Goal: Use online tool/utility: Utilize a website feature to perform a specific function

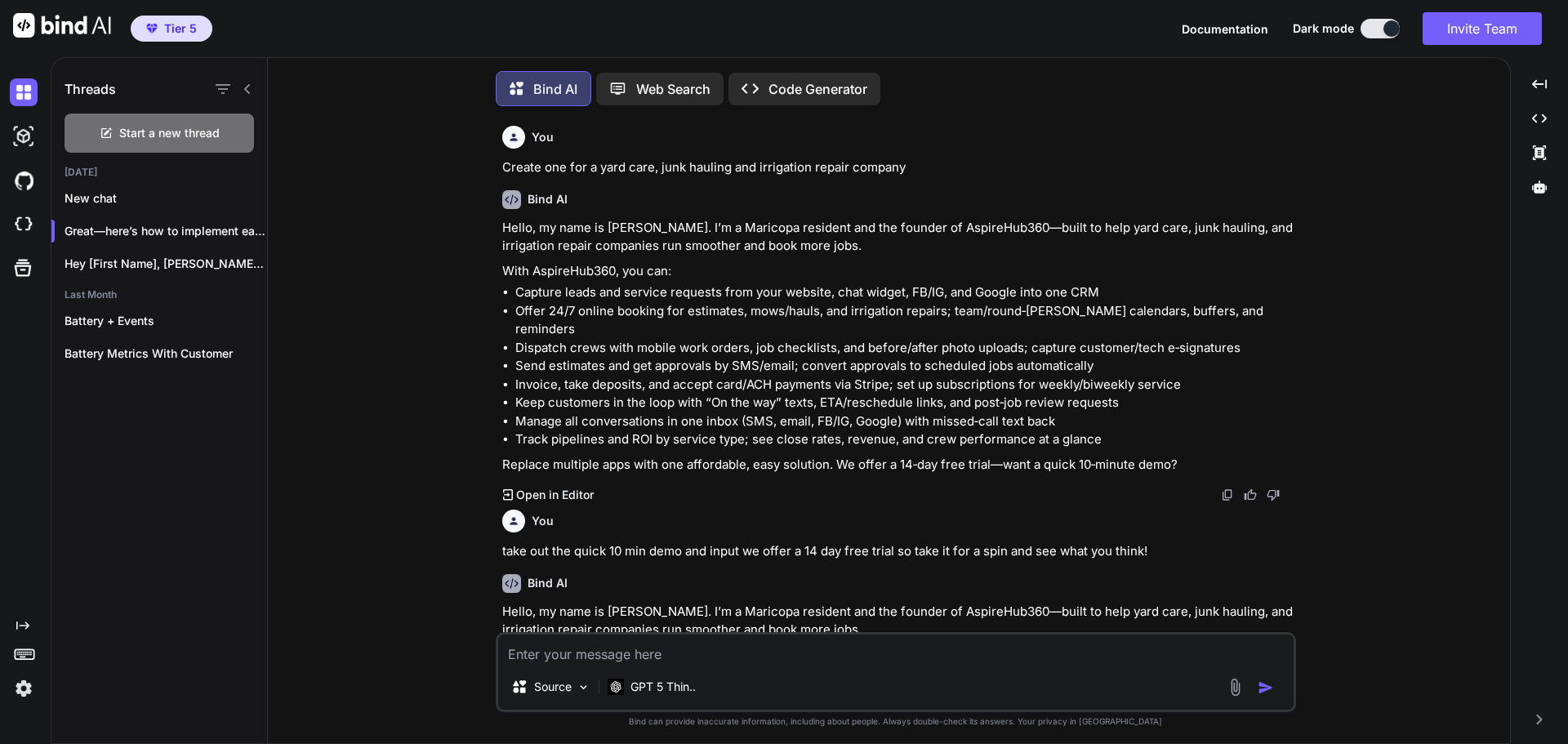
scroll to position [8, 0]
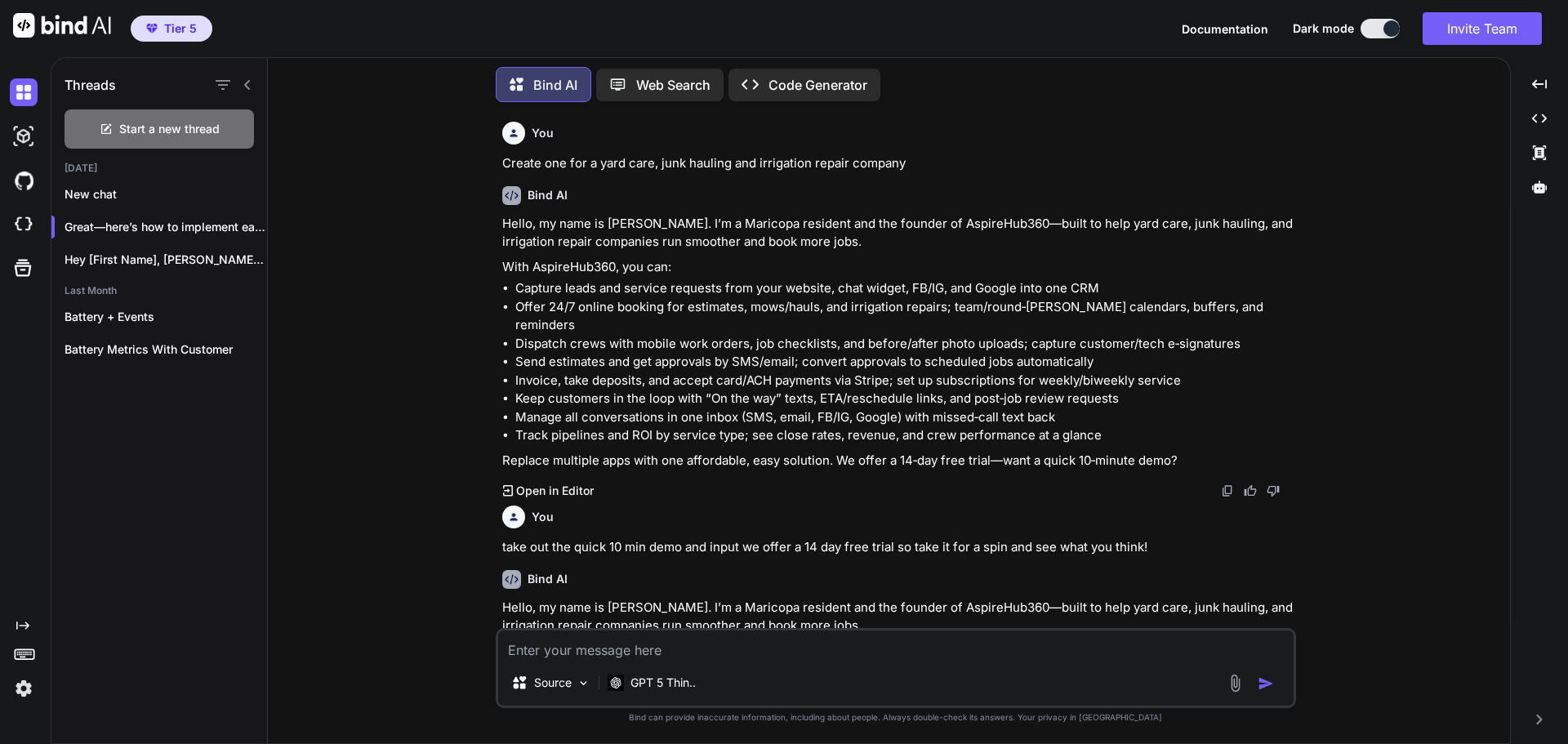
click at [781, 644] on textarea at bounding box center [896, 645] width 795 height 29
type textarea "Make one for a junk removal company"
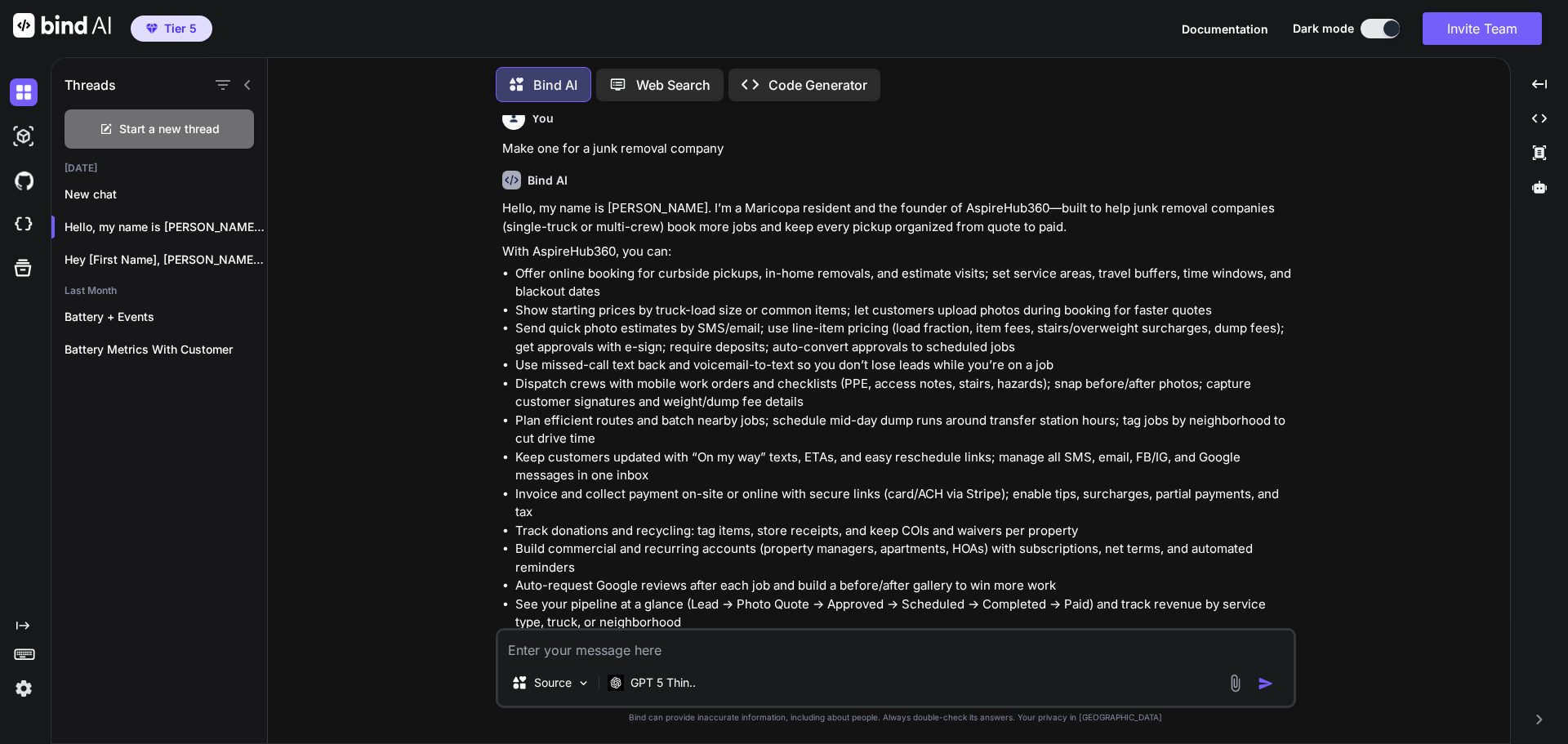
scroll to position [4638, 0]
click at [815, 646] on textarea at bounding box center [896, 645] width 795 height 29
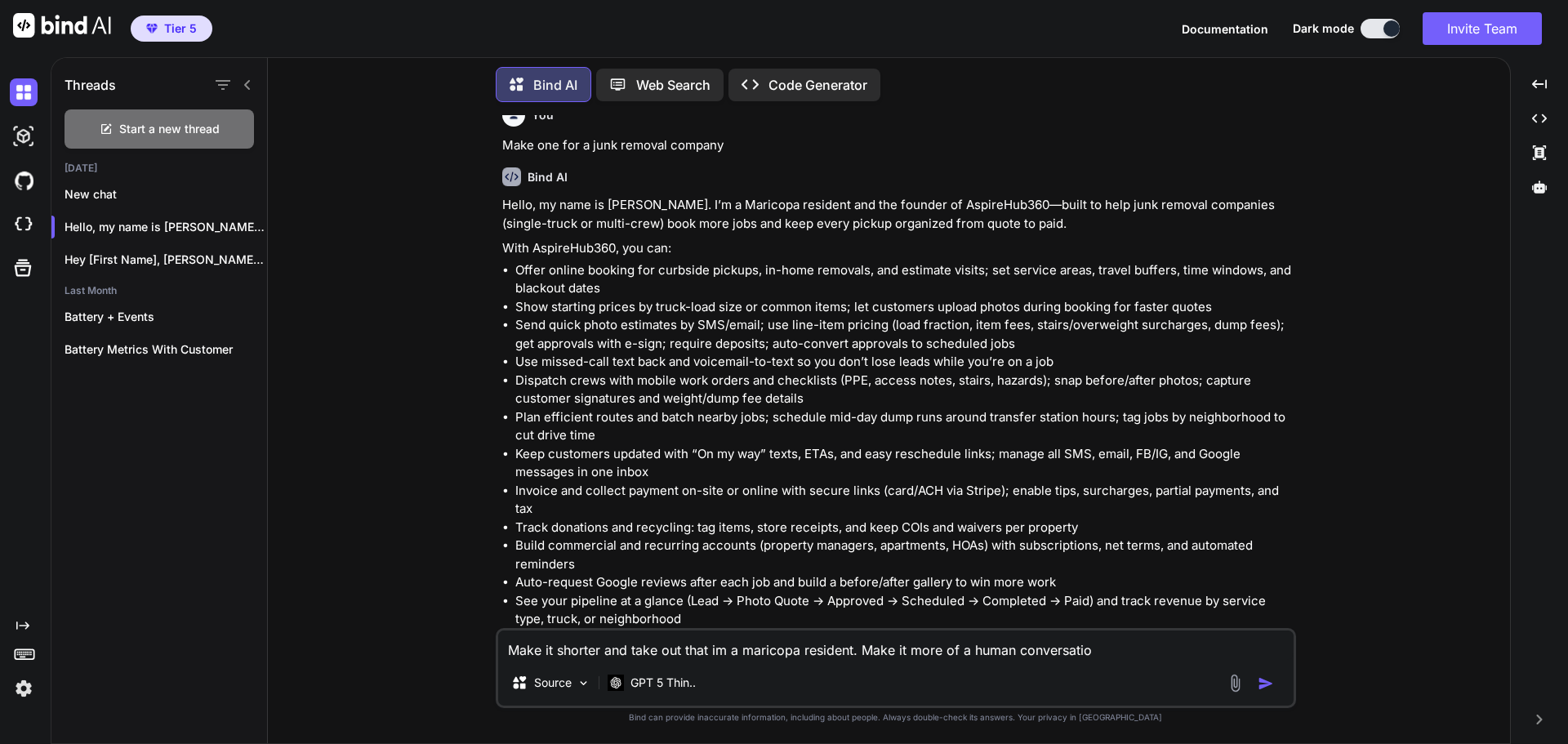
type textarea "Make it shorter and take out that im a maricopa resident. Make it more of a hum…"
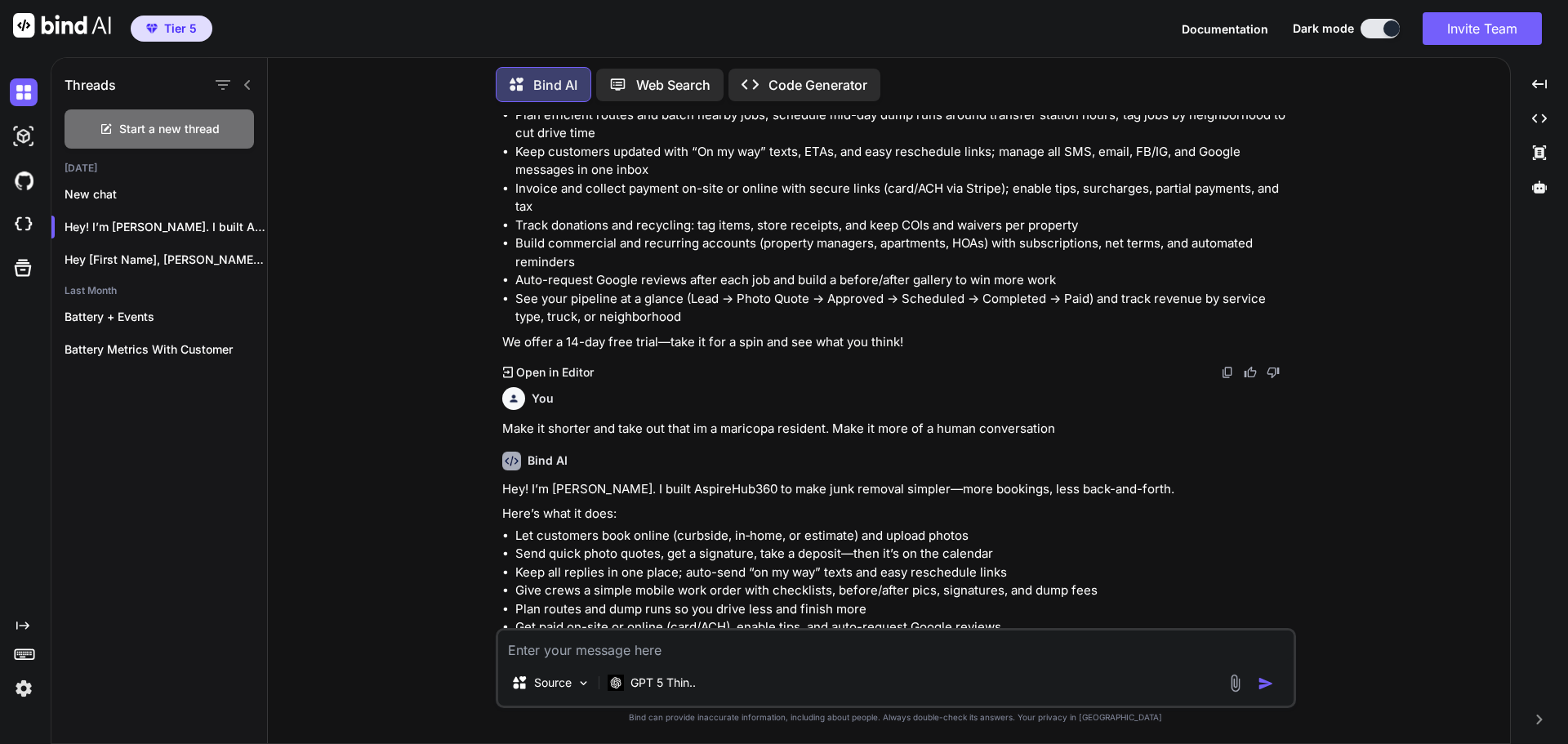
scroll to position [4949, 0]
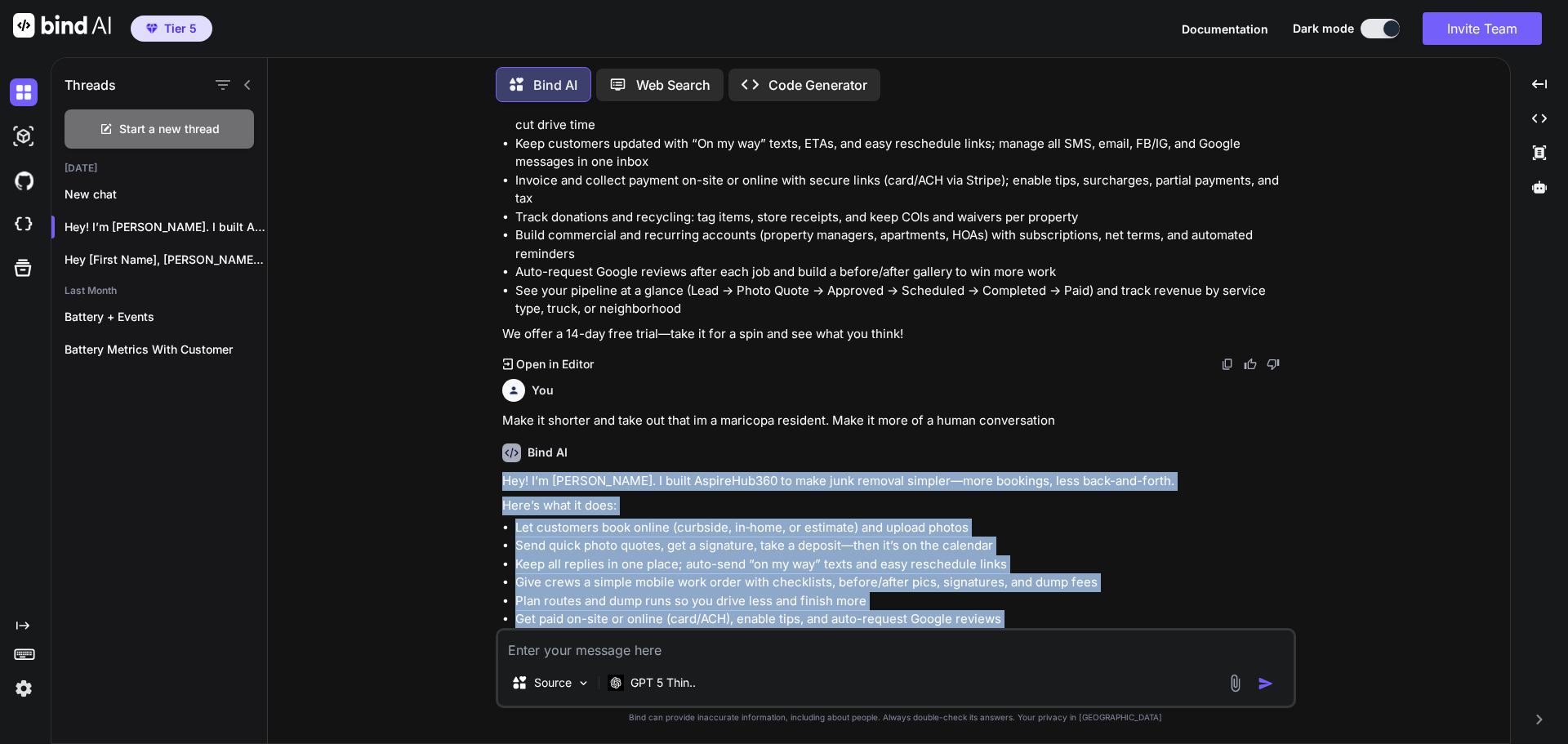
drag, startPoint x: 961, startPoint y: 589, endPoint x: 495, endPoint y: 423, distance: 494.7
click at [495, 423] on div "You Create one for a yard care, junk hauling and irrigation repair company Bind…" at bounding box center [895, 429] width 800 height 628
copy div "Hey! I’m [PERSON_NAME]. I built AspireHub360 to make junk removal simpler—more …"
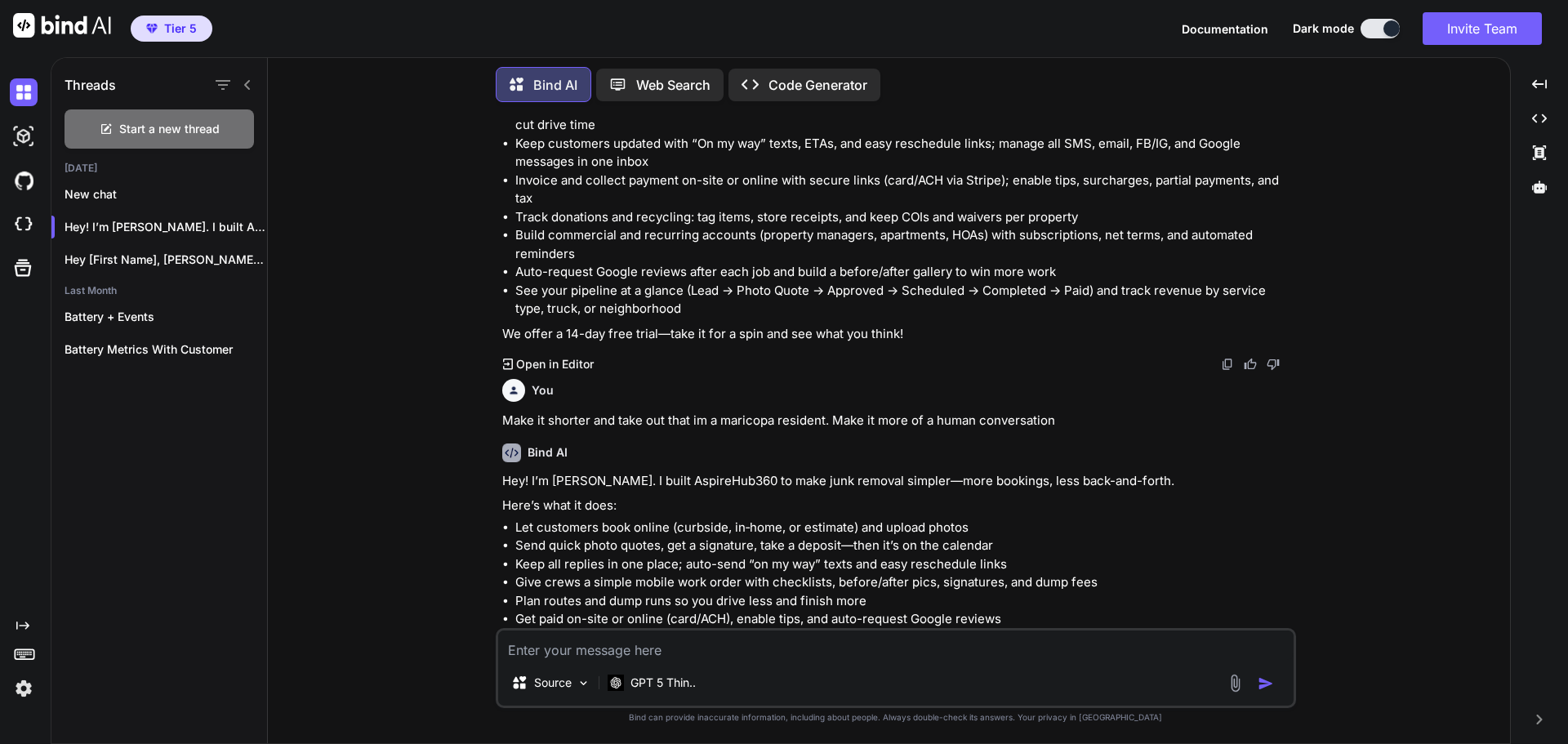
click at [762, 641] on textarea at bounding box center [896, 645] width 795 height 29
type textarea "Only provide features that gohighlevel has."
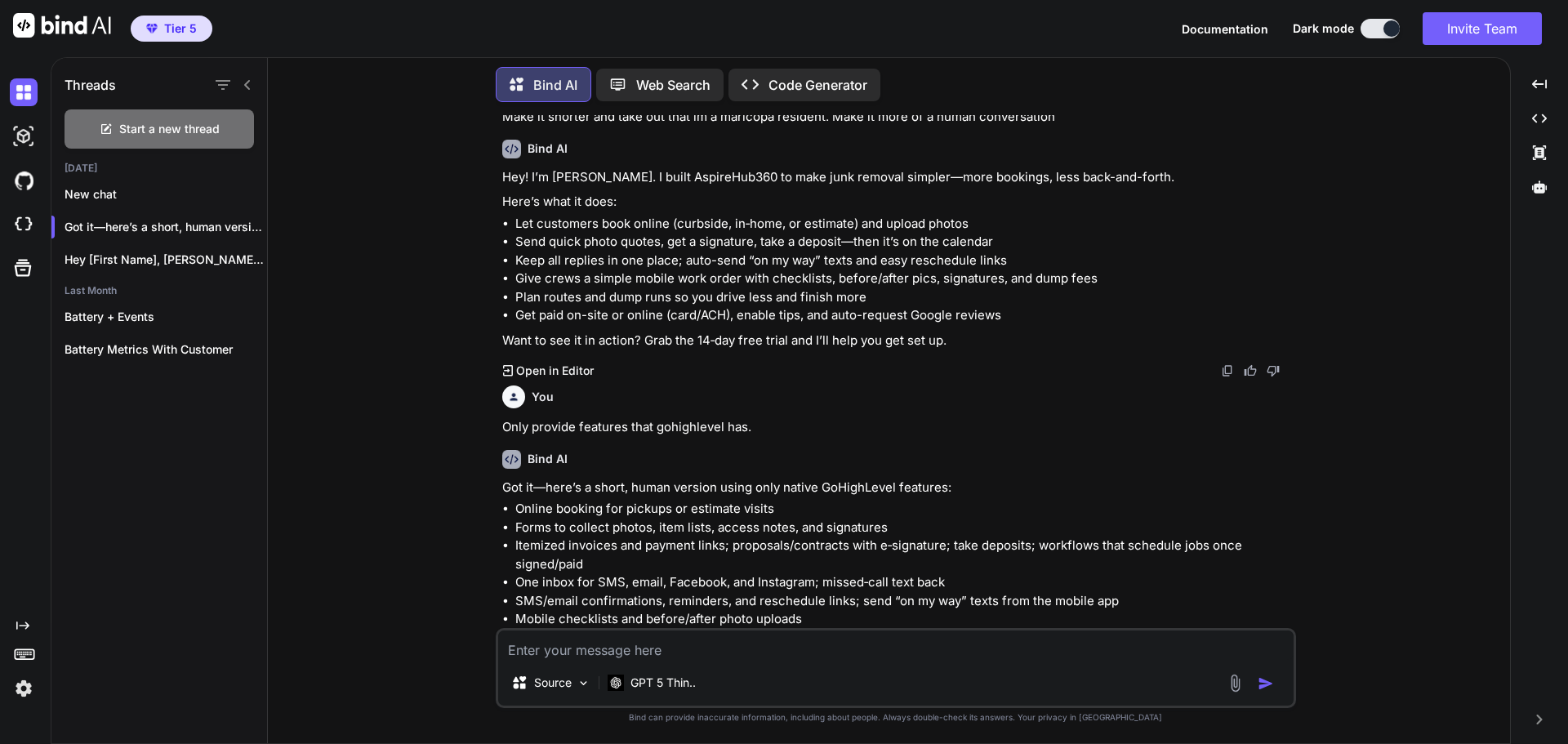
scroll to position [5283, 0]
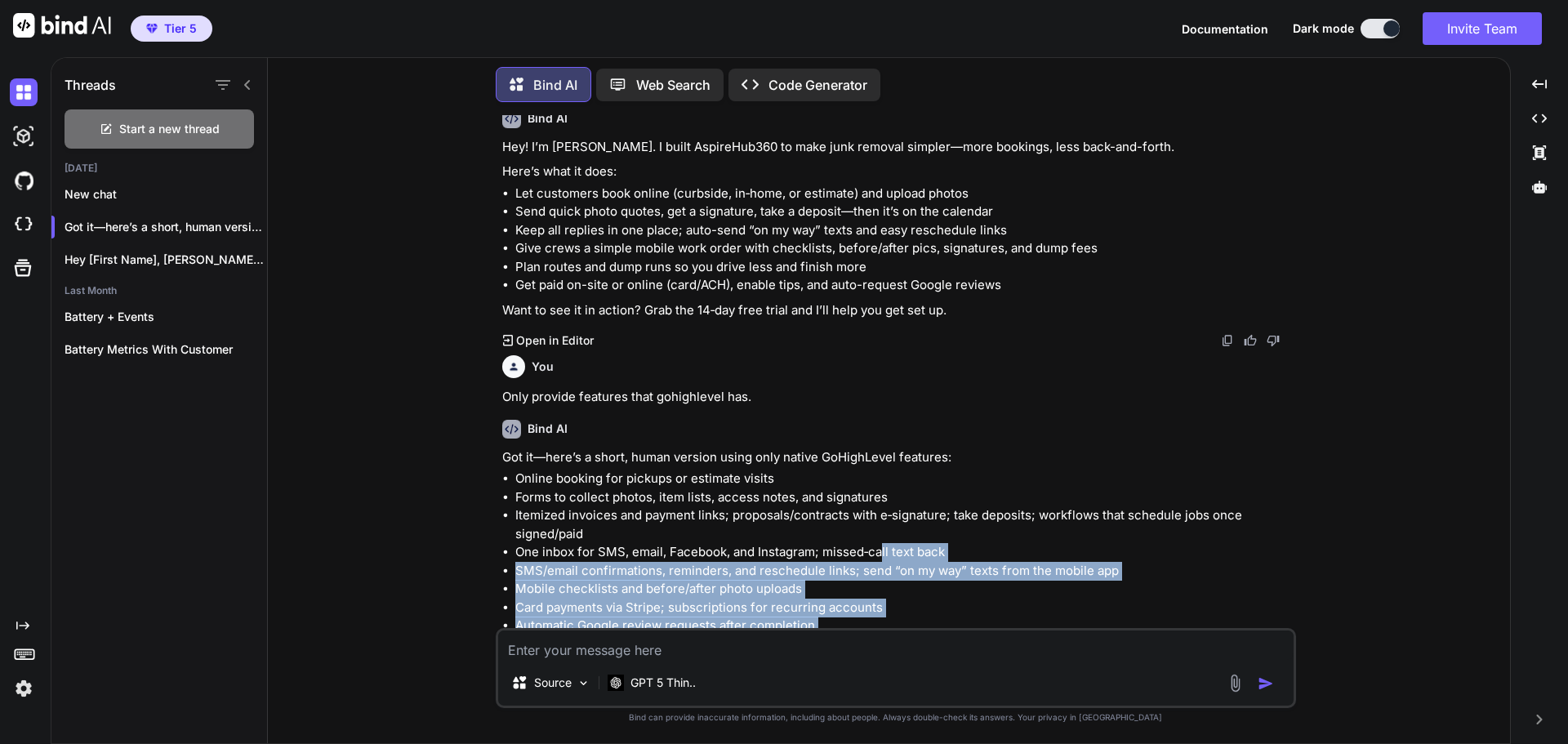
drag, startPoint x: 1126, startPoint y: 590, endPoint x: 881, endPoint y: 498, distance: 261.7
click at [880, 498] on ul "Online booking for pickups or estimate visits Forms to collect photos, item lis…" at bounding box center [897, 561] width 791 height 183
click at [930, 562] on li "SMS/email confirmations, reminders, and reschedule links; send “on my way” text…" at bounding box center [903, 572] width 777 height 19
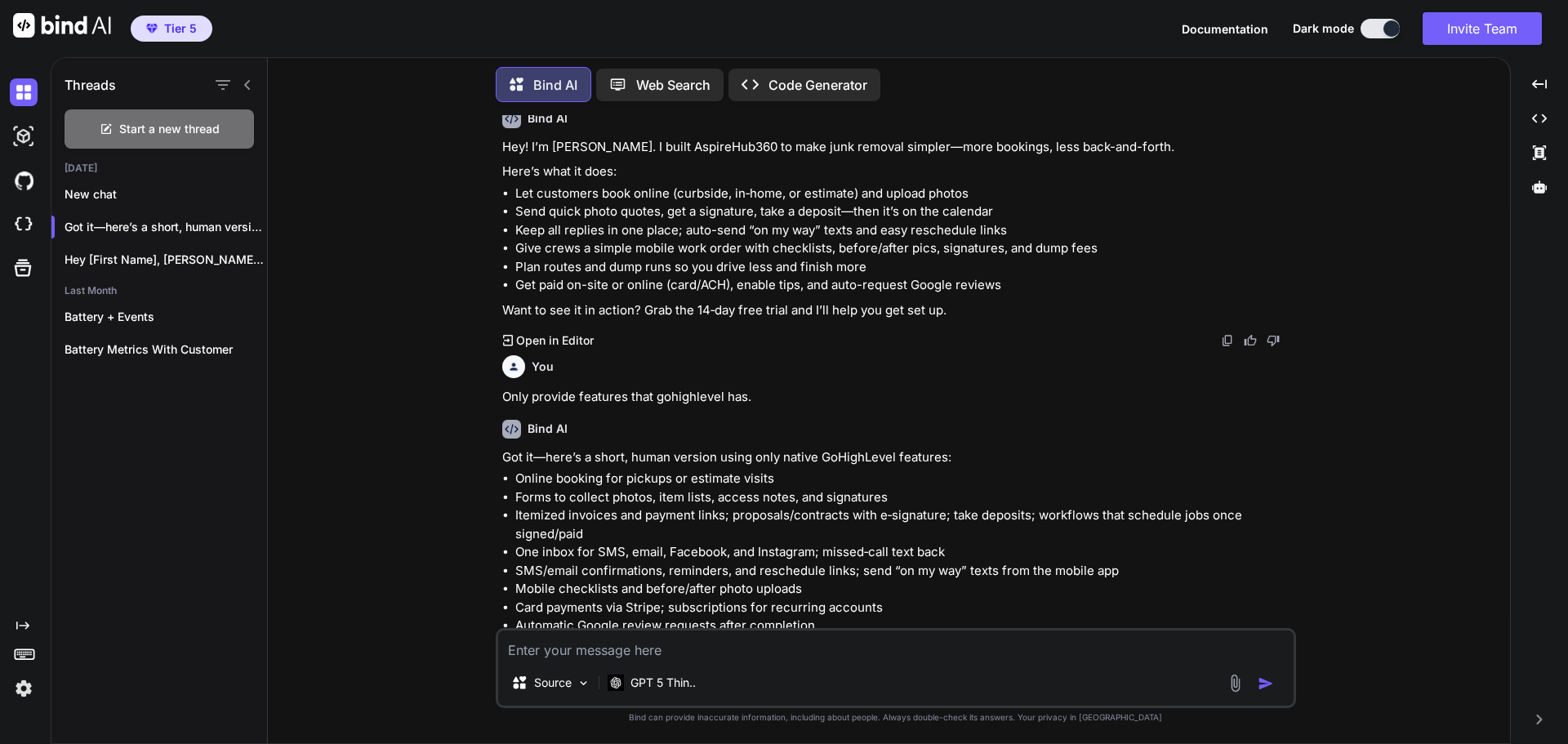
click at [842, 658] on textarea at bounding box center [896, 645] width 795 height 29
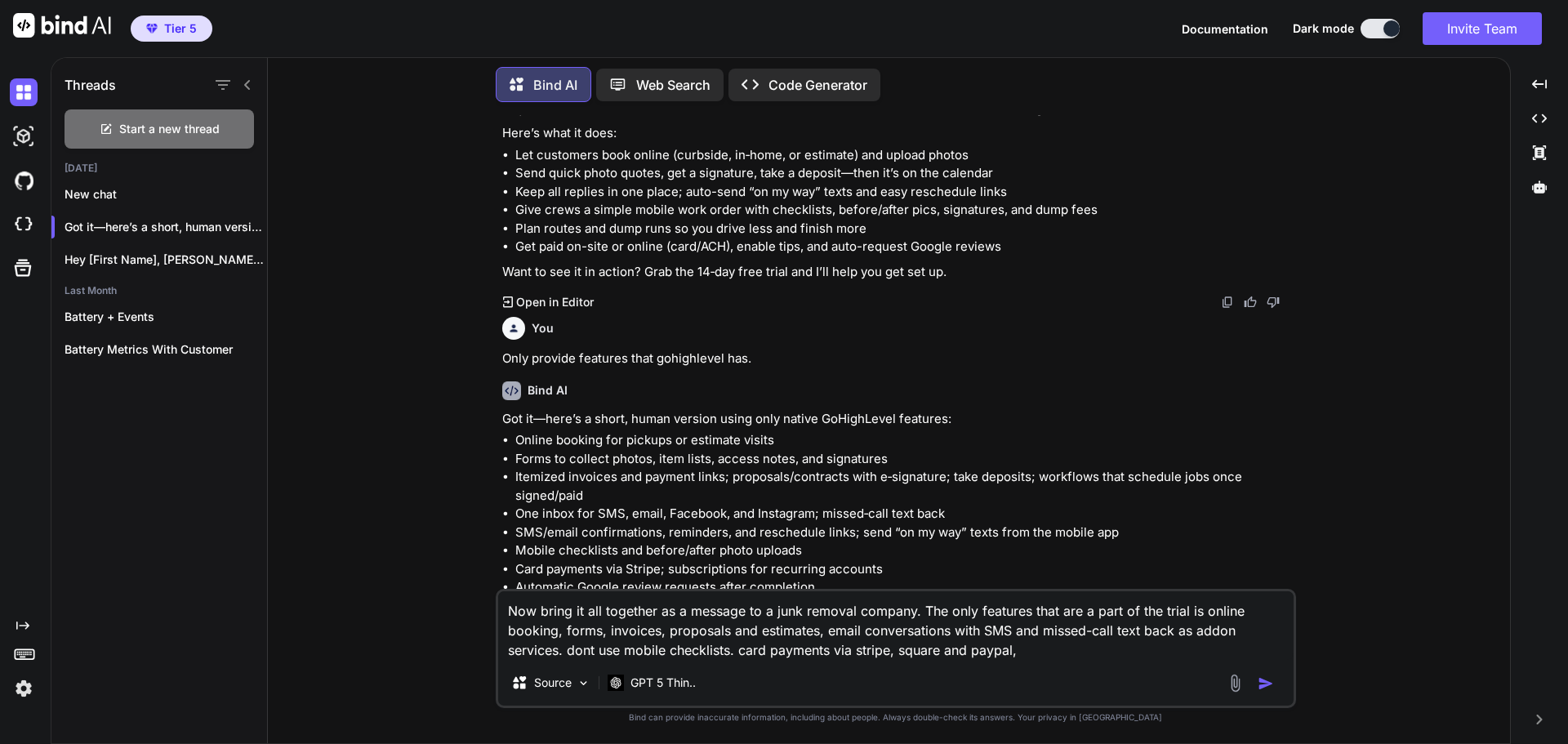
scroll to position [5323, 0]
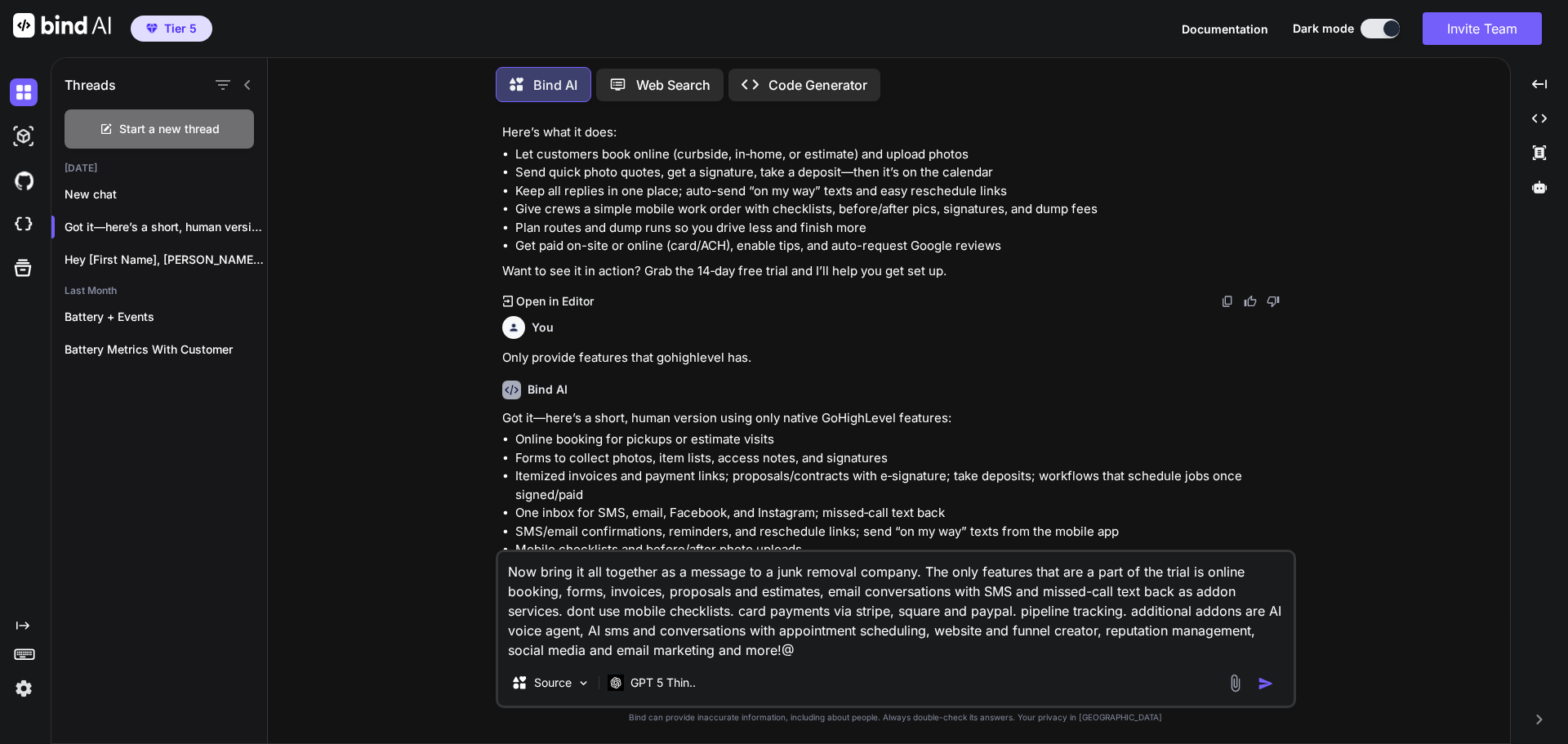
type textarea "Now bring it all together as a message to a junk removal company. The only feat…"
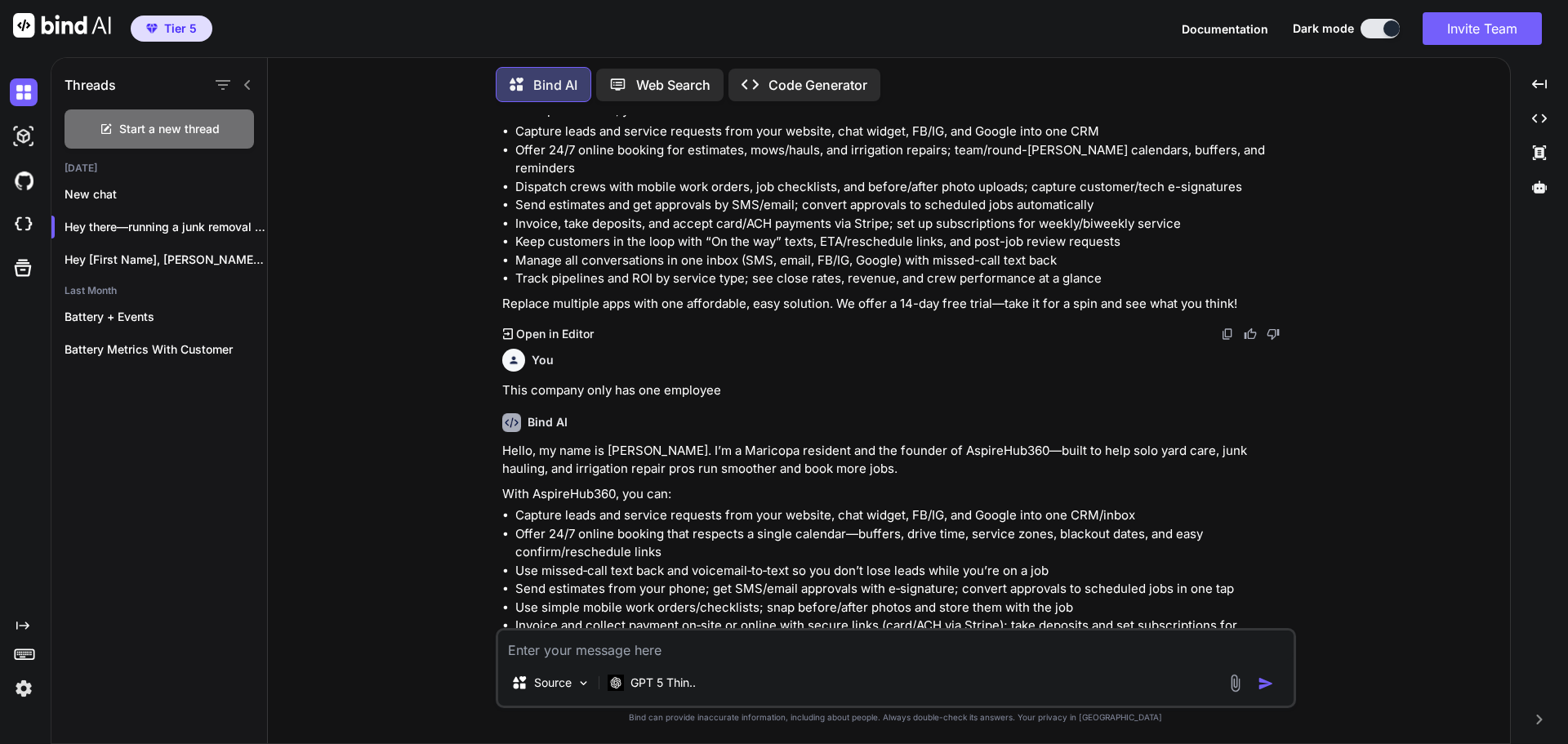
scroll to position [286, 0]
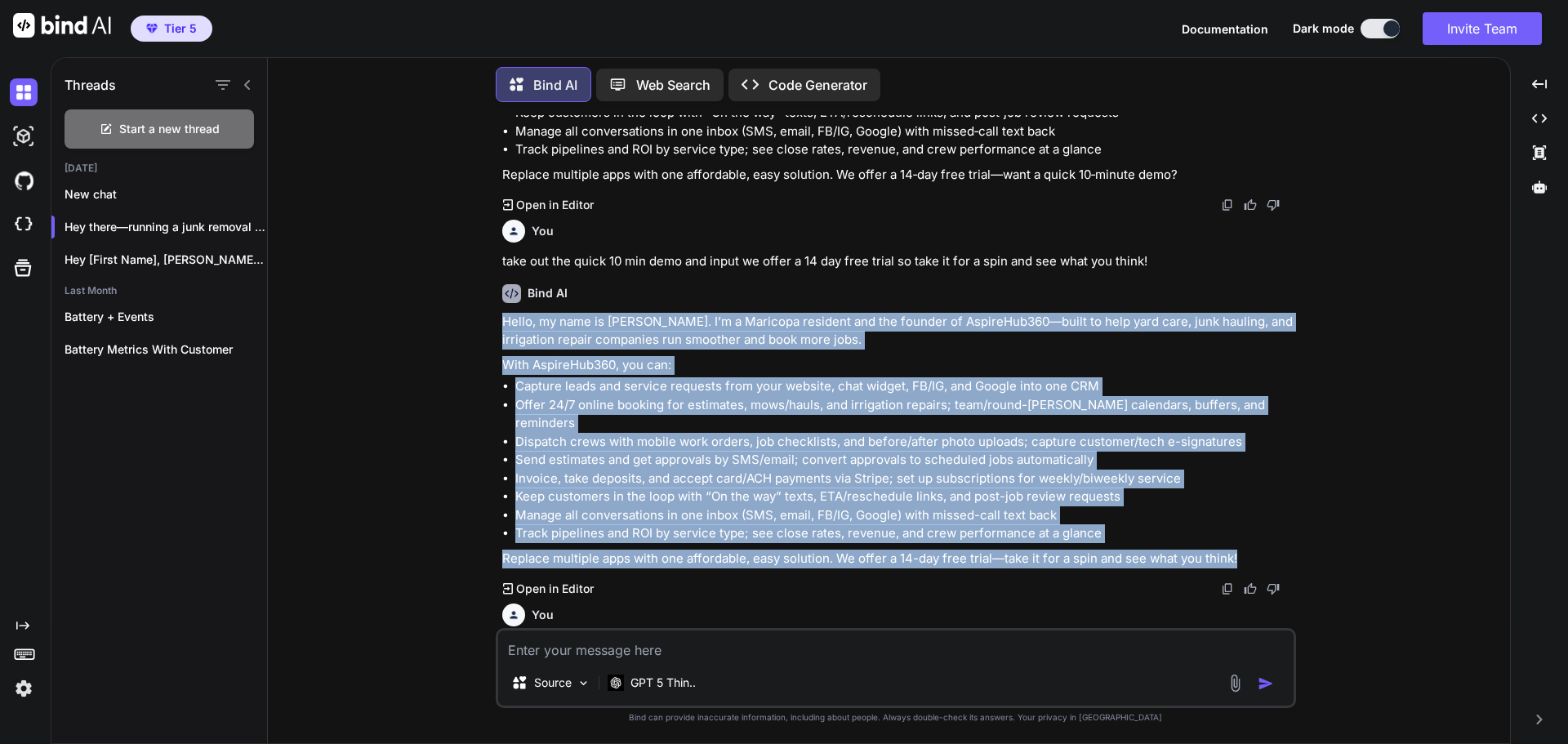
drag, startPoint x: 505, startPoint y: 303, endPoint x: 1302, endPoint y: 512, distance: 823.9
click at [1302, 512] on div "You Create one for a yard care, junk hauling and irrigation repair company Bind…" at bounding box center [895, 429] width 1229 height 628
copy div "Lorem, ip dolo si Ametcons. A’e s Doeiusmo temporin utl etd magnaal en AdminiMv…"
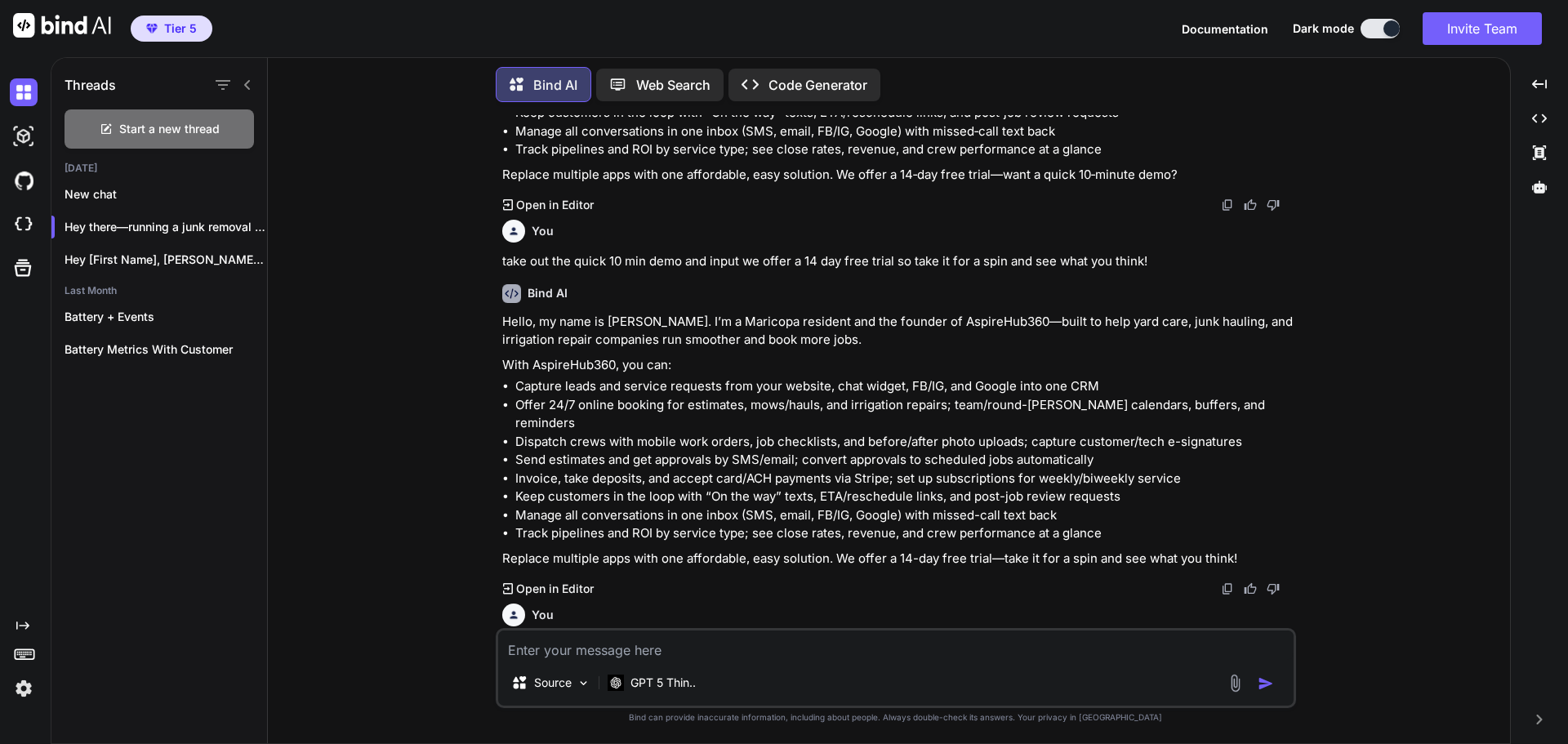
click at [967, 654] on textarea at bounding box center [896, 645] width 795 height 29
type textarea "{"
paste textarea "Lorem, ip dolo si Ametcons. A’e s Doeiusmo temporin utl etd magnaal en AdminiMv…"
type textarea "Lor ip do sita consec. Adipi, el sedd ei Temporin. U’l e Dolorema aliquaen adm …"
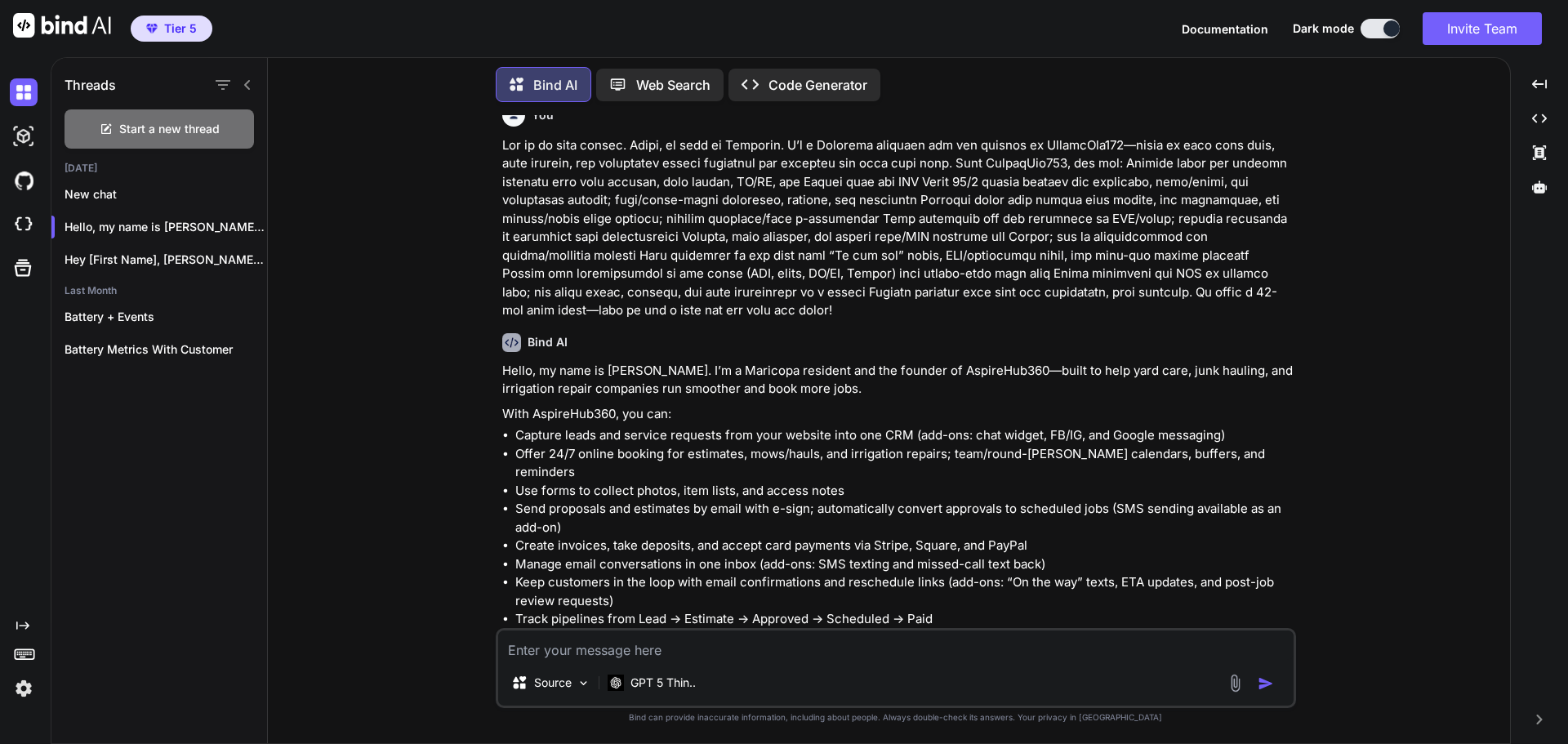
scroll to position [6453, 0]
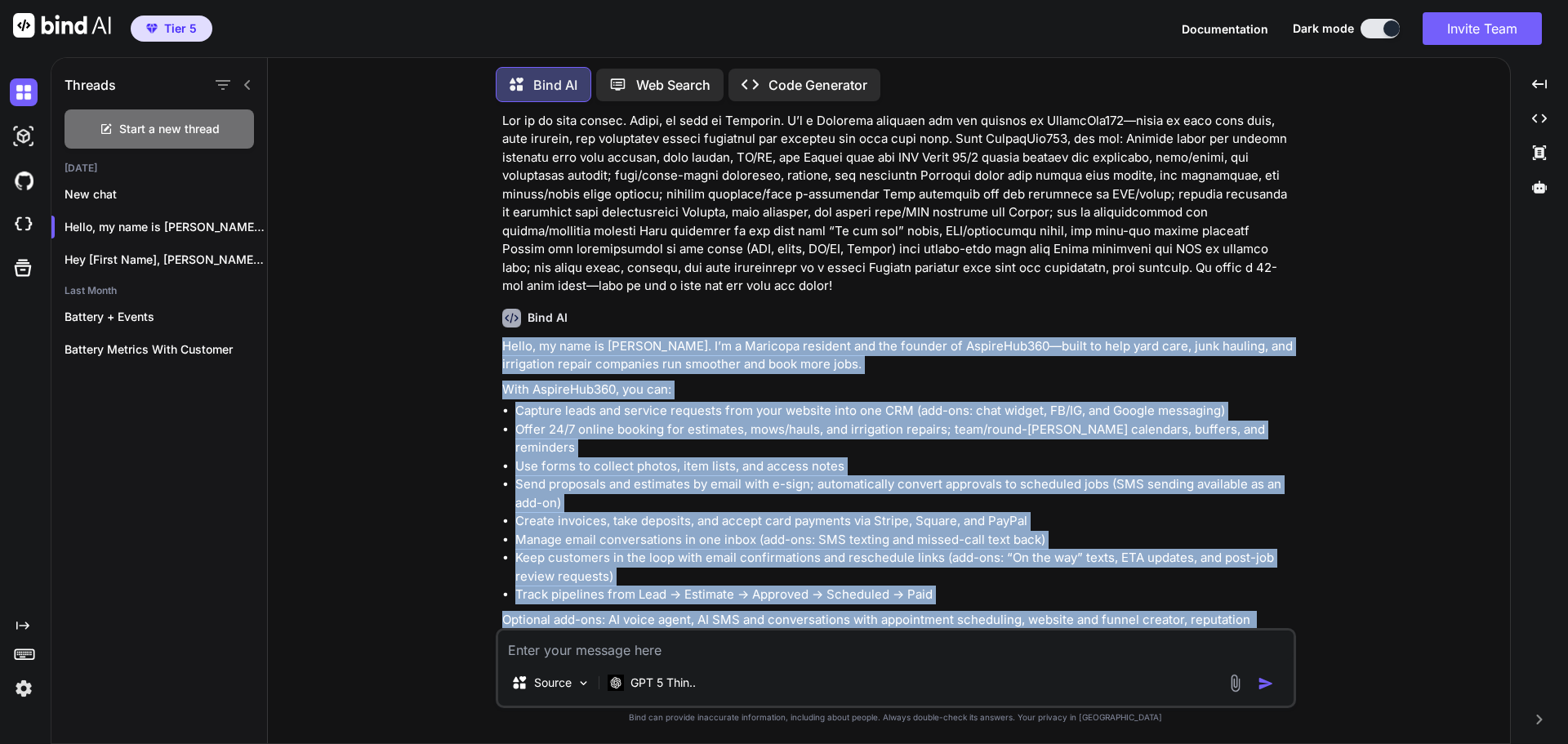
drag, startPoint x: 1253, startPoint y: 588, endPoint x: 484, endPoint y: 288, distance: 825.4
click at [484, 288] on div "You Create one for a yard care, junk hauling and irrigation repair company Bind…" at bounding box center [895, 429] width 1229 height 628
copy div "Lorem, ip dolo si Ametcons. A’e s Doeiusmo temporin utl etd magnaal en AdminiMv…"
click at [1061, 381] on p "With AspireHub360, you can:" at bounding box center [897, 390] width 791 height 19
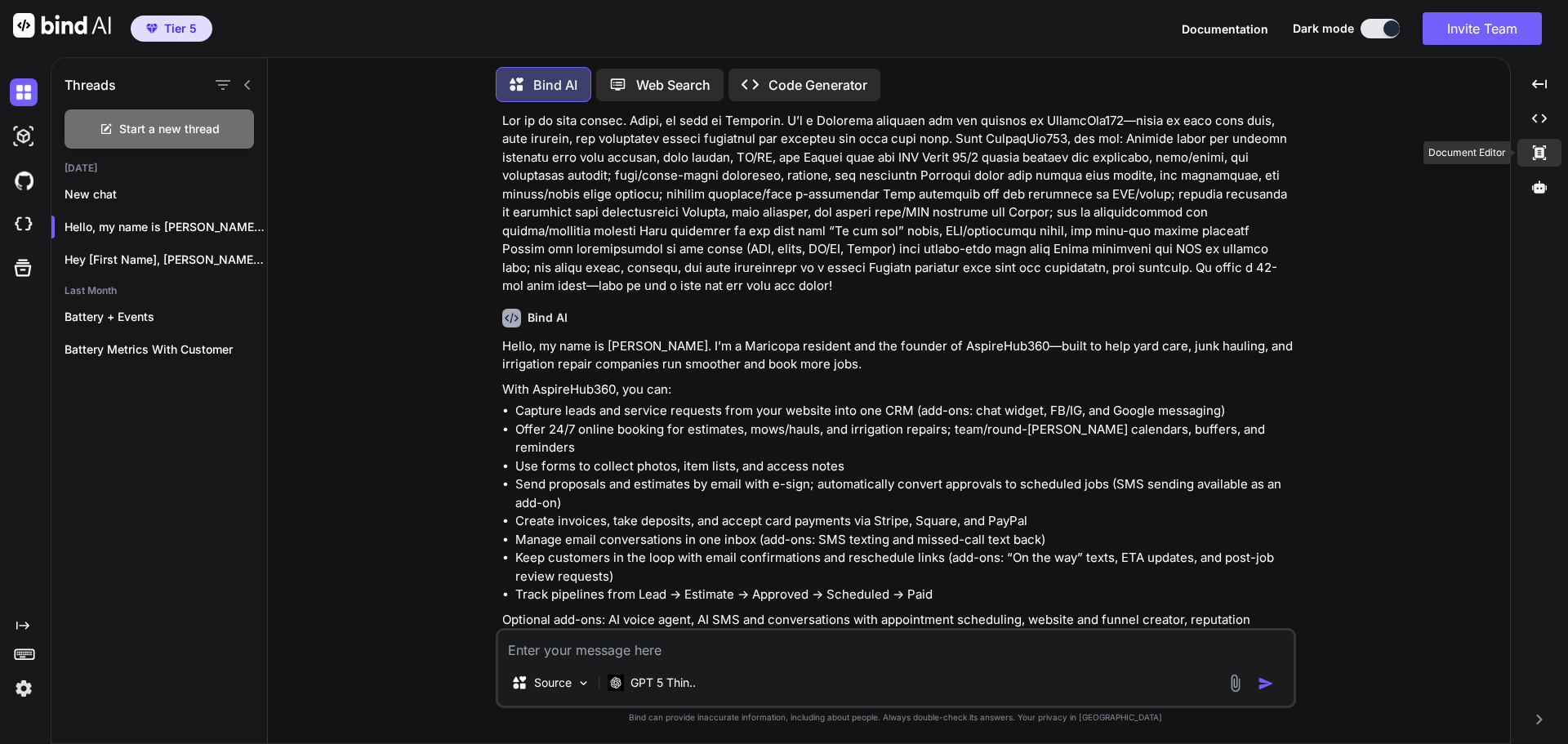
click at [1542, 88] on icon at bounding box center [1540, 84] width 15 height 9
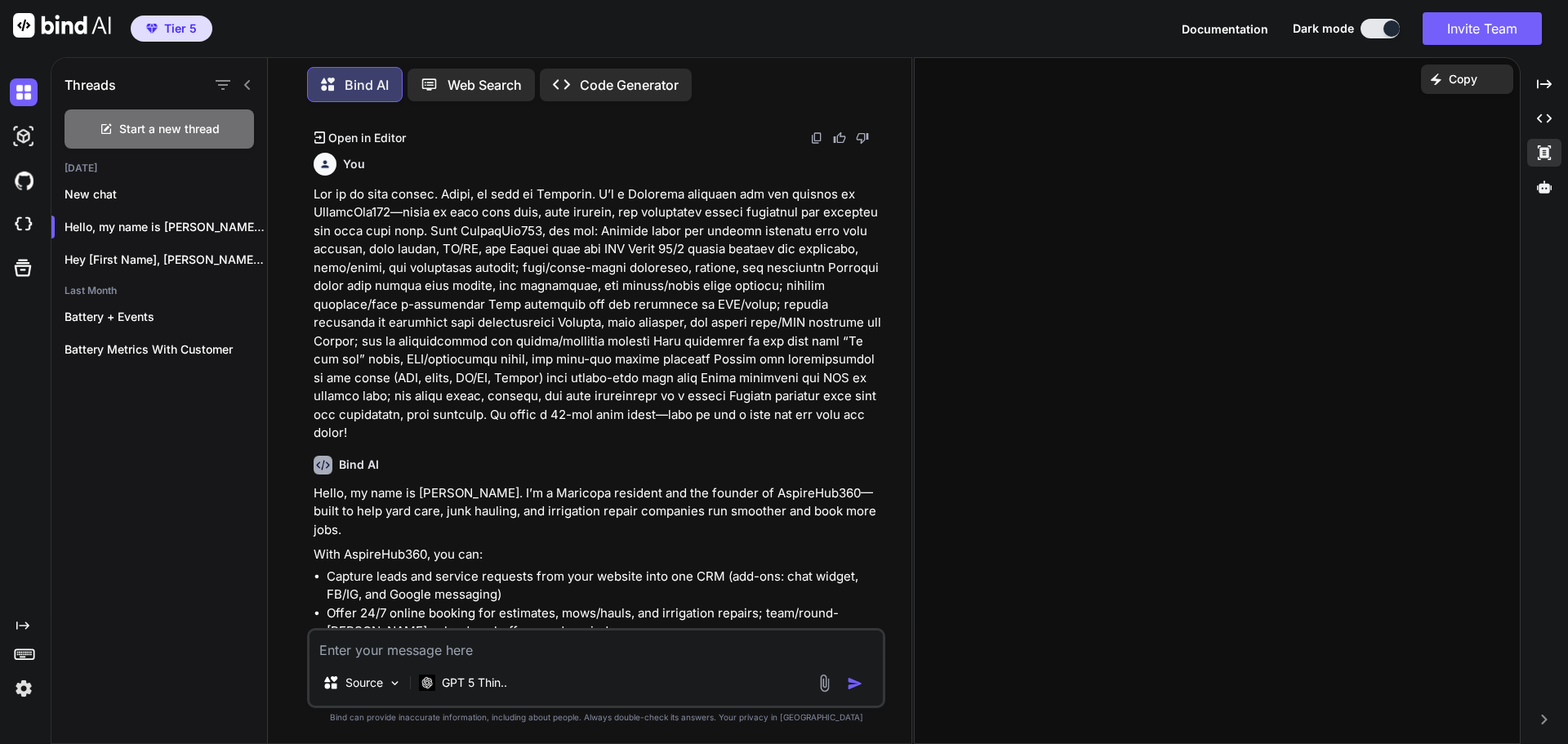
click at [1179, 214] on div "Created with Pixso. Copy" at bounding box center [1216, 401] width 606 height 688
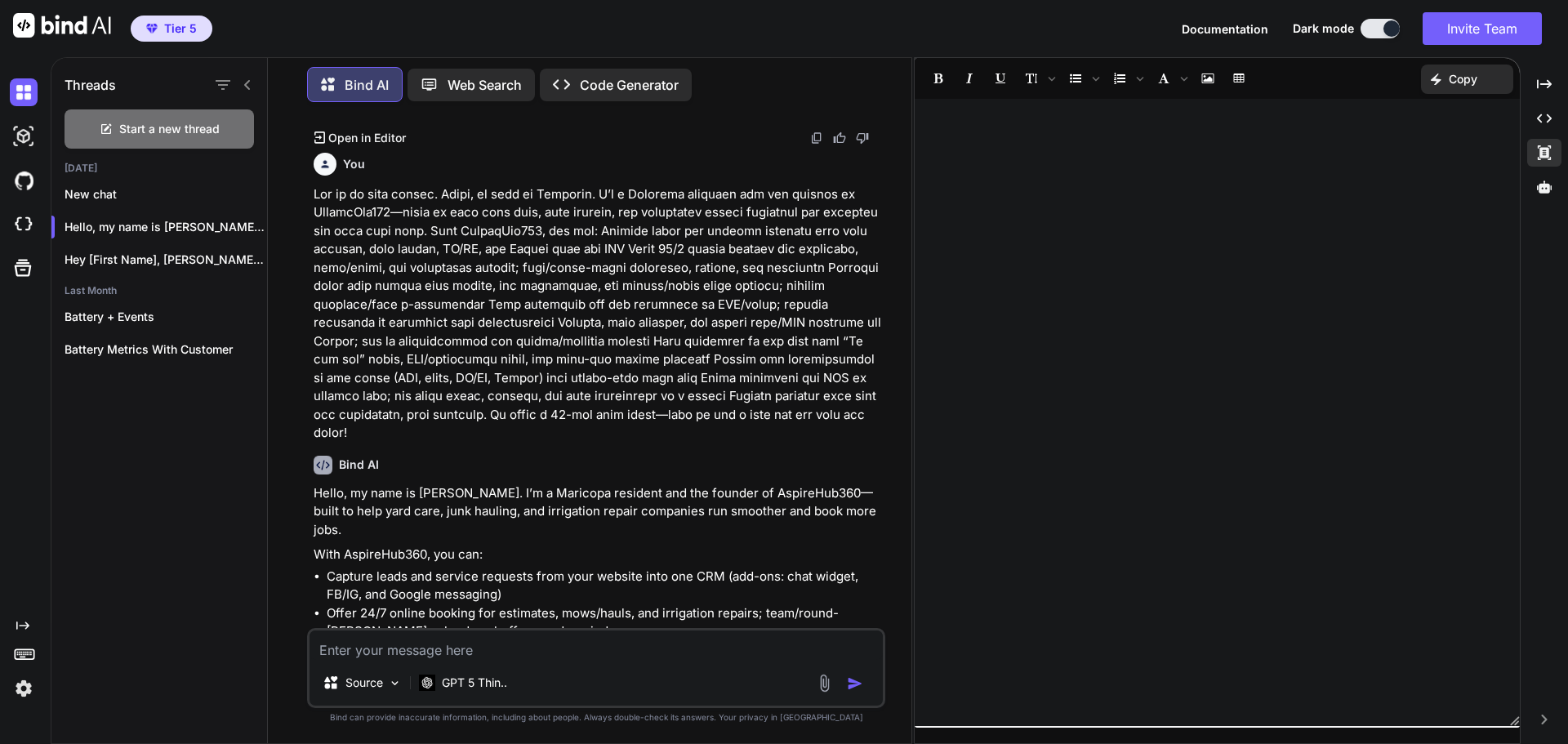
click at [1051, 223] on div at bounding box center [1217, 413] width 605 height 611
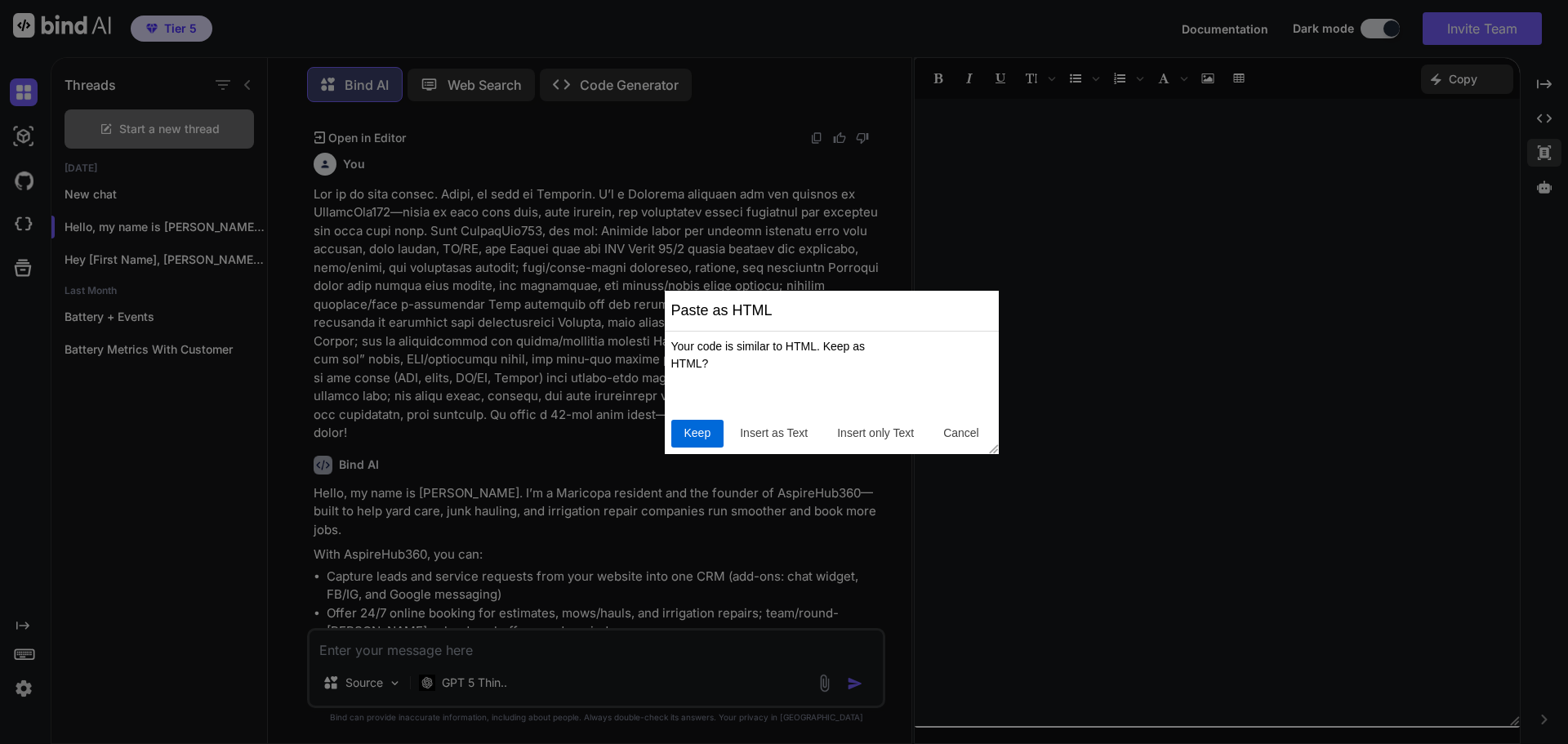
click at [696, 435] on span "Keep" at bounding box center [698, 434] width 40 height 17
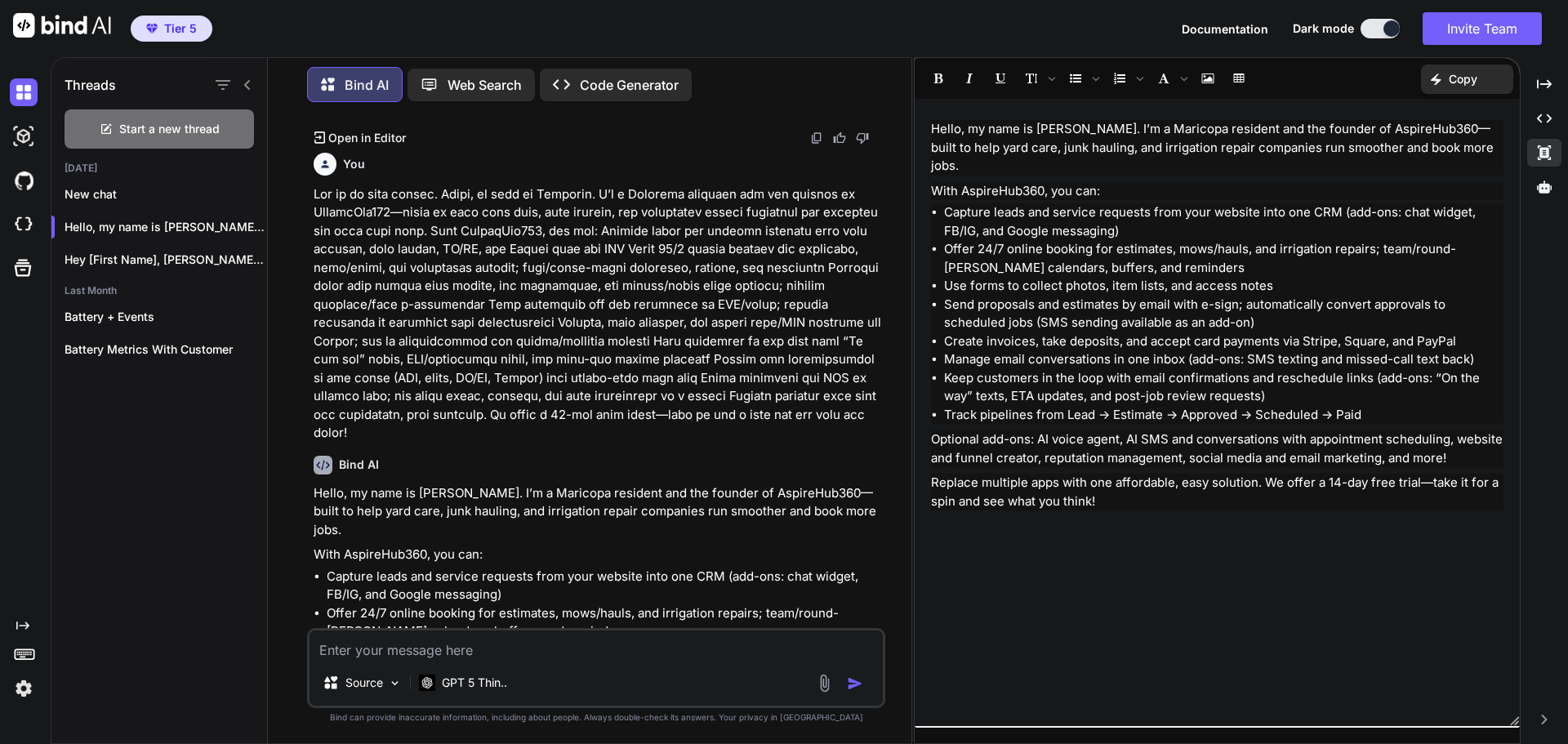
click at [1440, 134] on p "Hello, my name is [PERSON_NAME]. I’m a Maricopa resident and the founder of Asp…" at bounding box center [1216, 148] width 572 height 55
drag, startPoint x: 1192, startPoint y: 338, endPoint x: 1215, endPoint y: 340, distance: 23.1
click at [1215, 351] on li "Manage email conversations in one inbox (add-ons: SMS texting and missed-call t…" at bounding box center [1223, 360] width 559 height 19
click at [1284, 351] on li "Manage email conversations in one inbox (add-ons: SMS texting and missed-call t…" at bounding box center [1223, 360] width 559 height 19
click at [1396, 351] on li "Manage email conversations in one inbox (add-ons: SMS texting and missed-call t…" at bounding box center [1223, 360] width 559 height 19
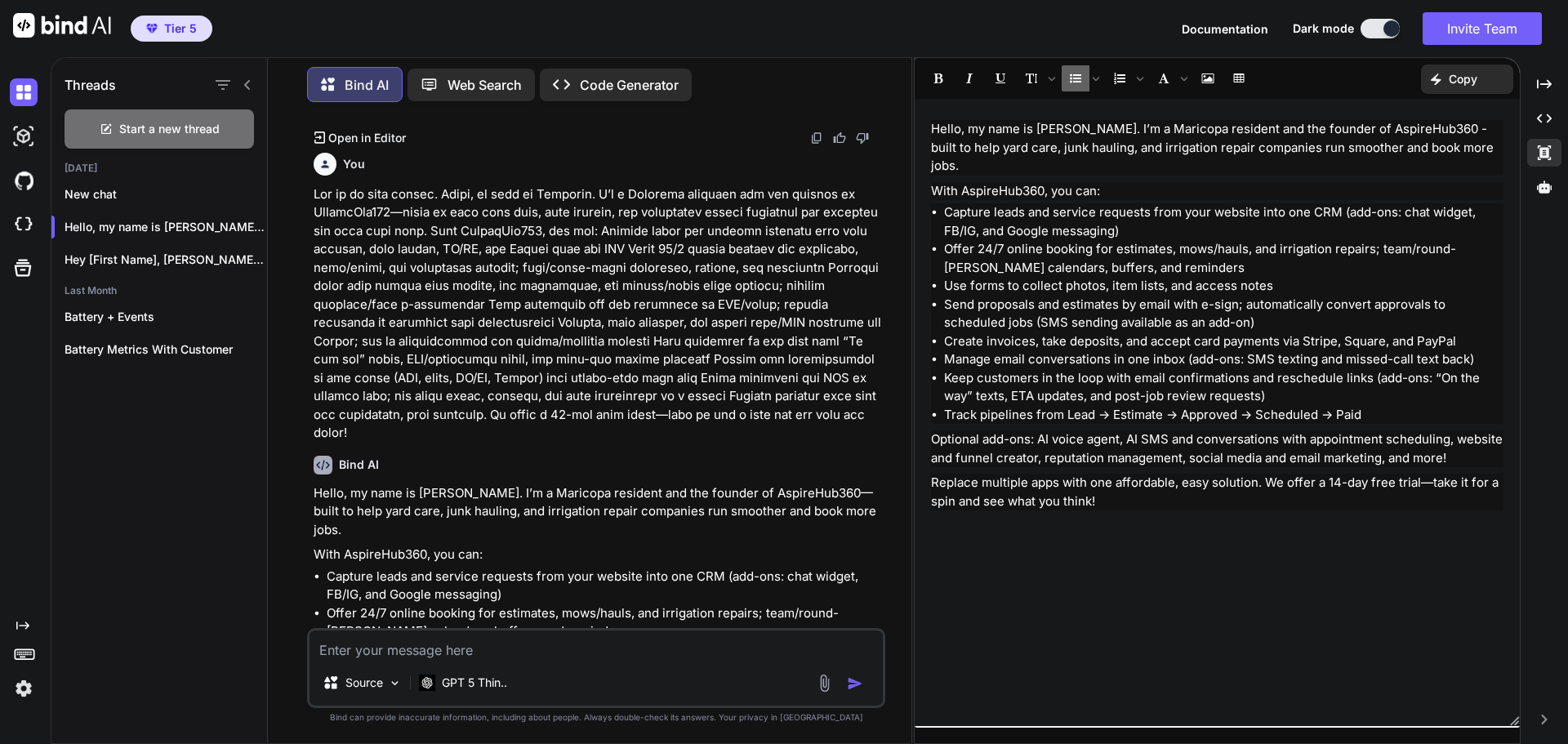
click at [1272, 333] on li "Create invoices, take deposits, and accept card payments via Stripe, Square, an…" at bounding box center [1223, 342] width 559 height 19
drag, startPoint x: 1256, startPoint y: 276, endPoint x: 1269, endPoint y: 300, distance: 27.3
click at [1259, 277] on li "Use forms to collect photos, item lists, and access notes" at bounding box center [1223, 286] width 559 height 19
click at [1273, 308] on li "Send proposals and estimates by email with e-sign; automatically convert approv…" at bounding box center [1223, 313] width 559 height 37
drag, startPoint x: 1380, startPoint y: 231, endPoint x: 1178, endPoint y: 231, distance: 202.0
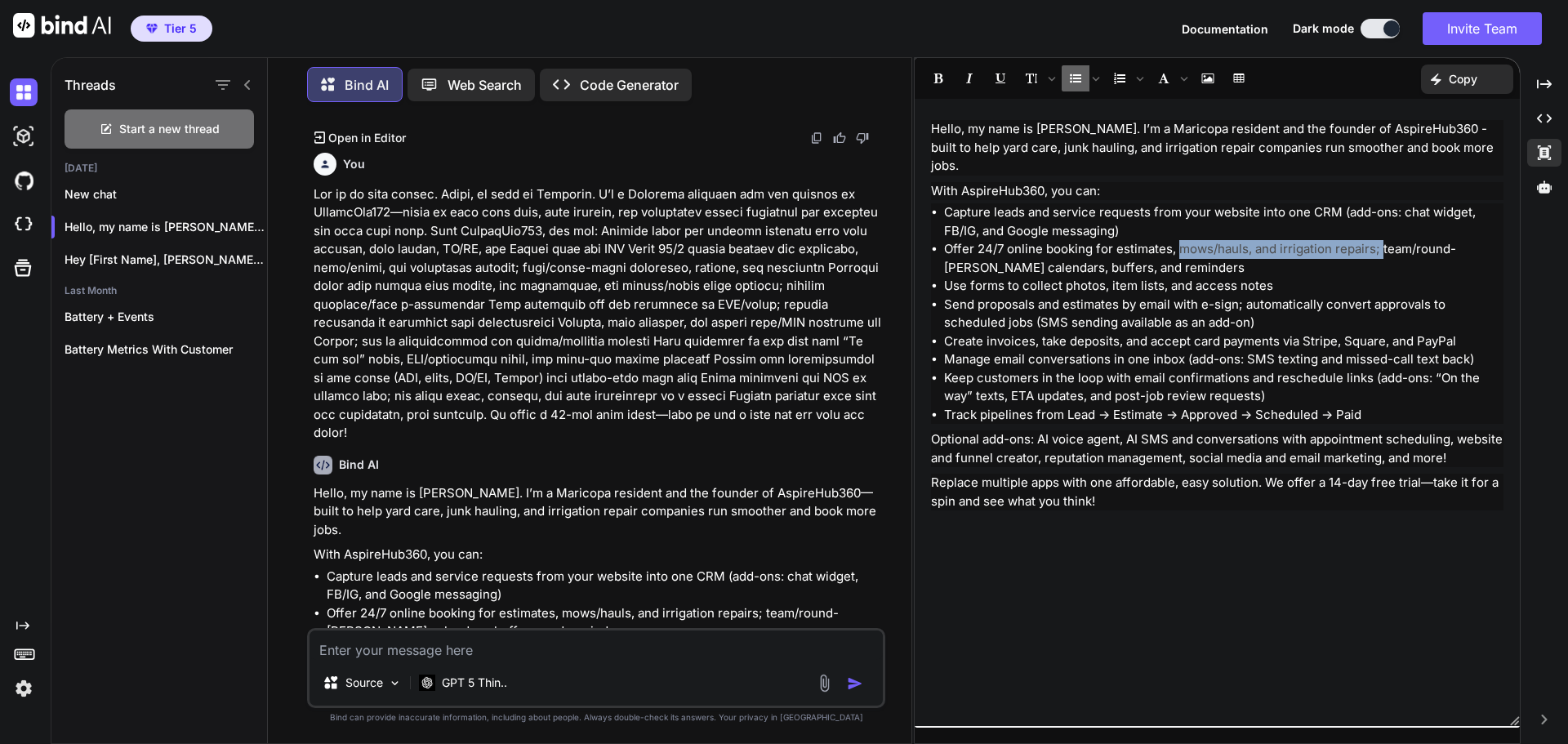
click at [1178, 240] on li "Offer 24/7 online booking for estimates, mows/hauls, and irrigation repairs; te…" at bounding box center [1223, 258] width 559 height 37
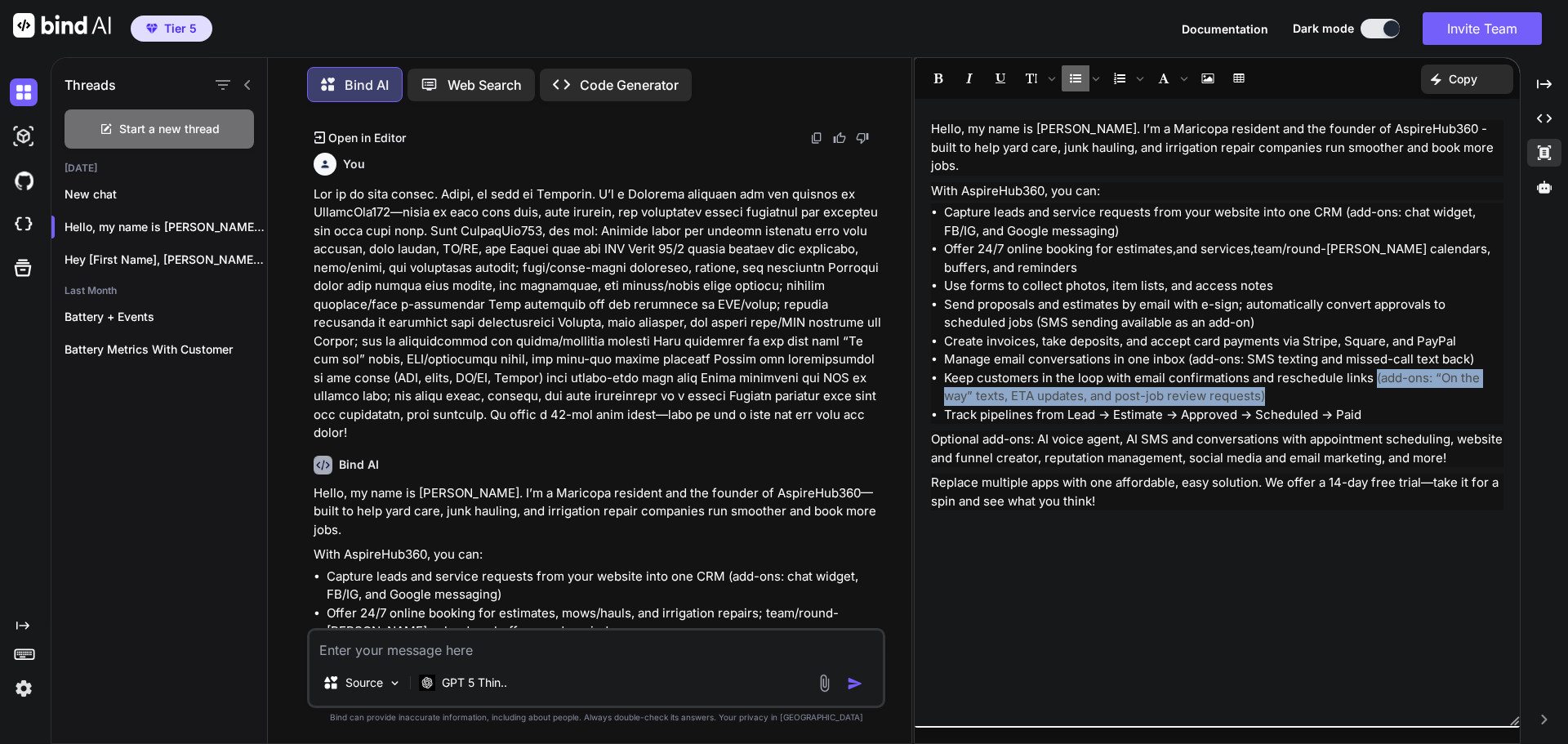
drag, startPoint x: 1372, startPoint y: 356, endPoint x: 1322, endPoint y: 372, distance: 52.5
click at [1322, 372] on li "Keep customers in the loop with email confirmations and reschedule links (add-o…" at bounding box center [1223, 388] width 559 height 37
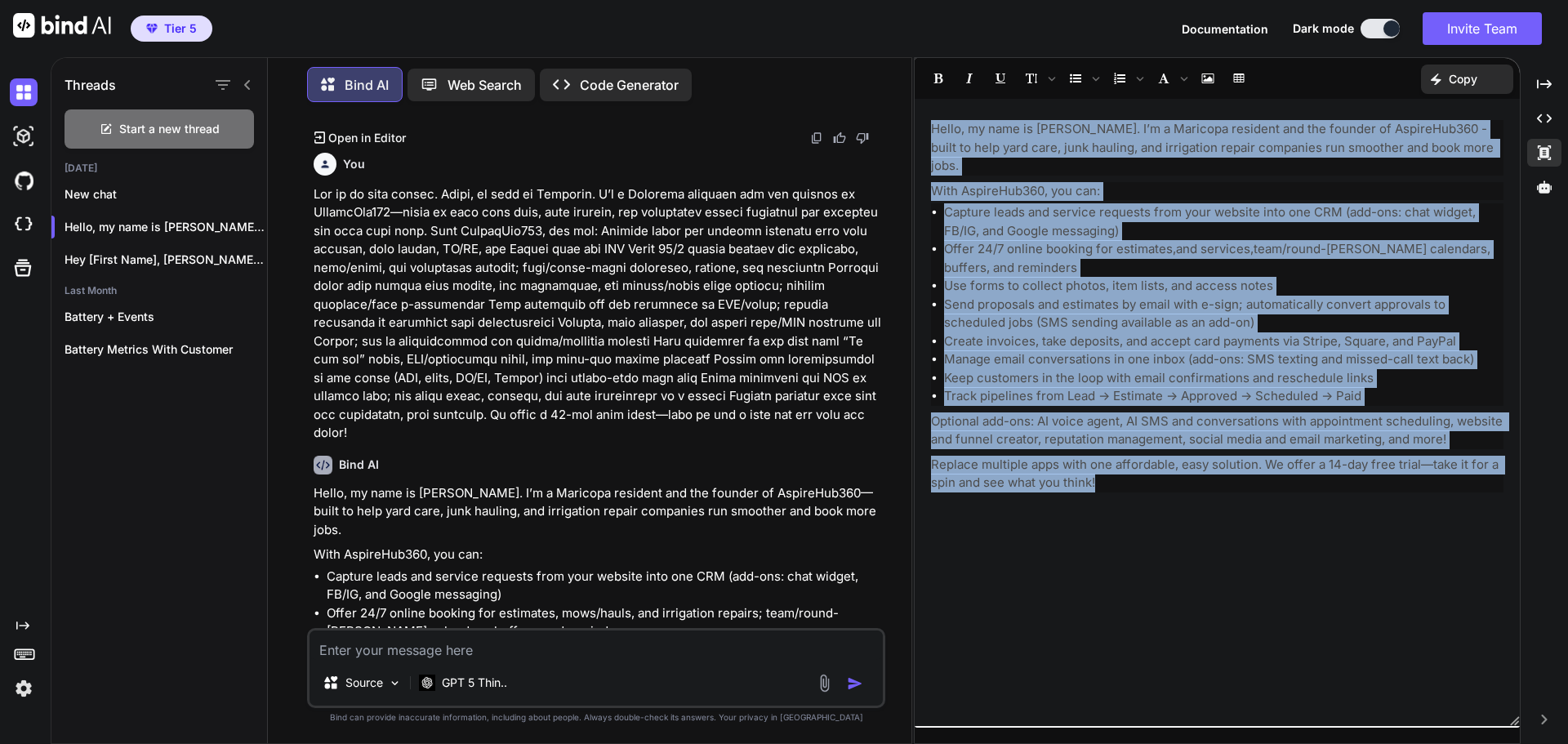
drag, startPoint x: 1117, startPoint y: 465, endPoint x: 920, endPoint y: 124, distance: 393.8
click at [920, 124] on div "Hello, my name is [PERSON_NAME]. I’m a Maricopa resident and the founder of Asp…" at bounding box center [1217, 413] width 605 height 611
copy div "Lorem, ip dolo si Ametcons. A’e s Doeiusmo temporin utl etd magnaal en AdminiMv…"
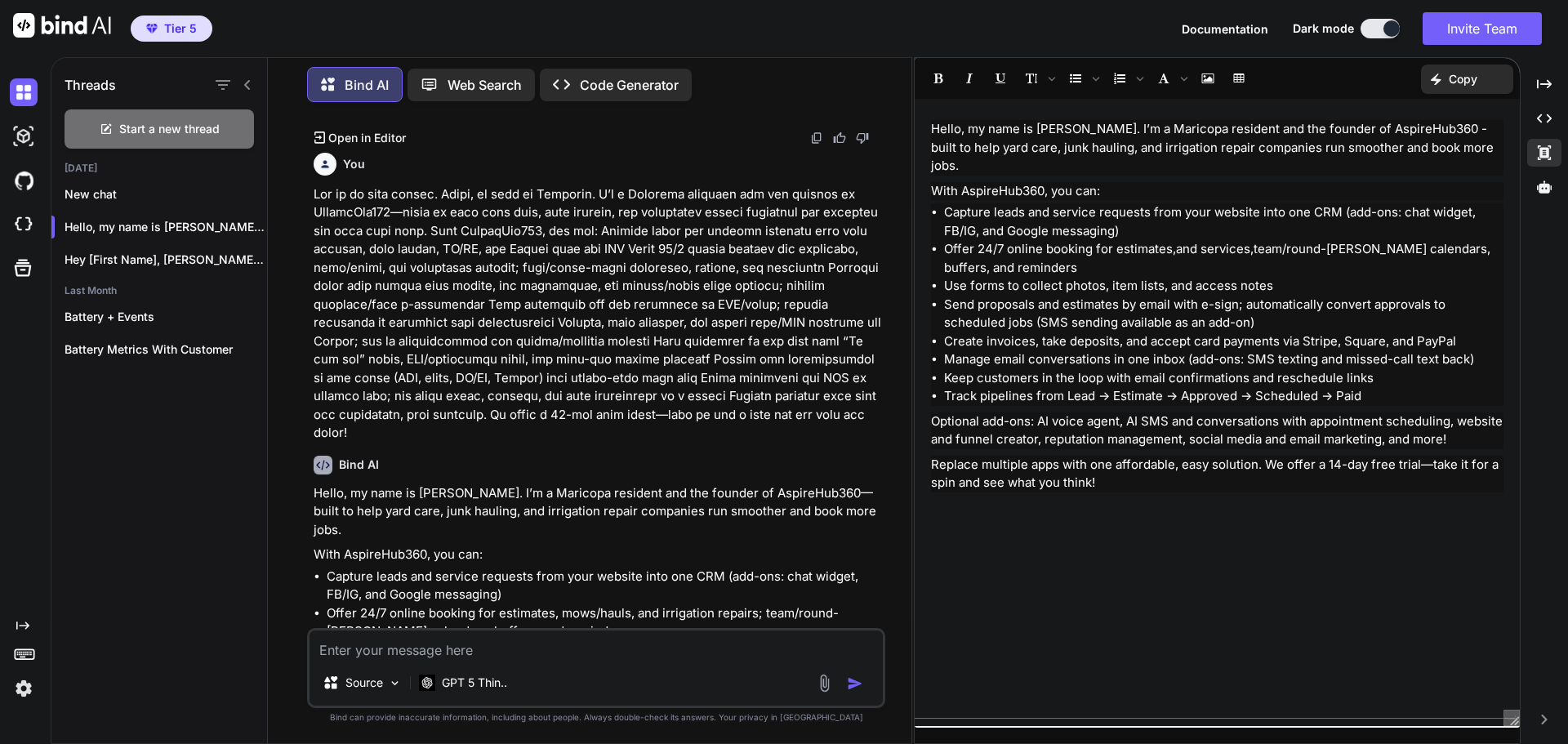
click at [659, 650] on textarea at bounding box center [596, 645] width 573 height 29
type textarea "Make one for a cleaning company"
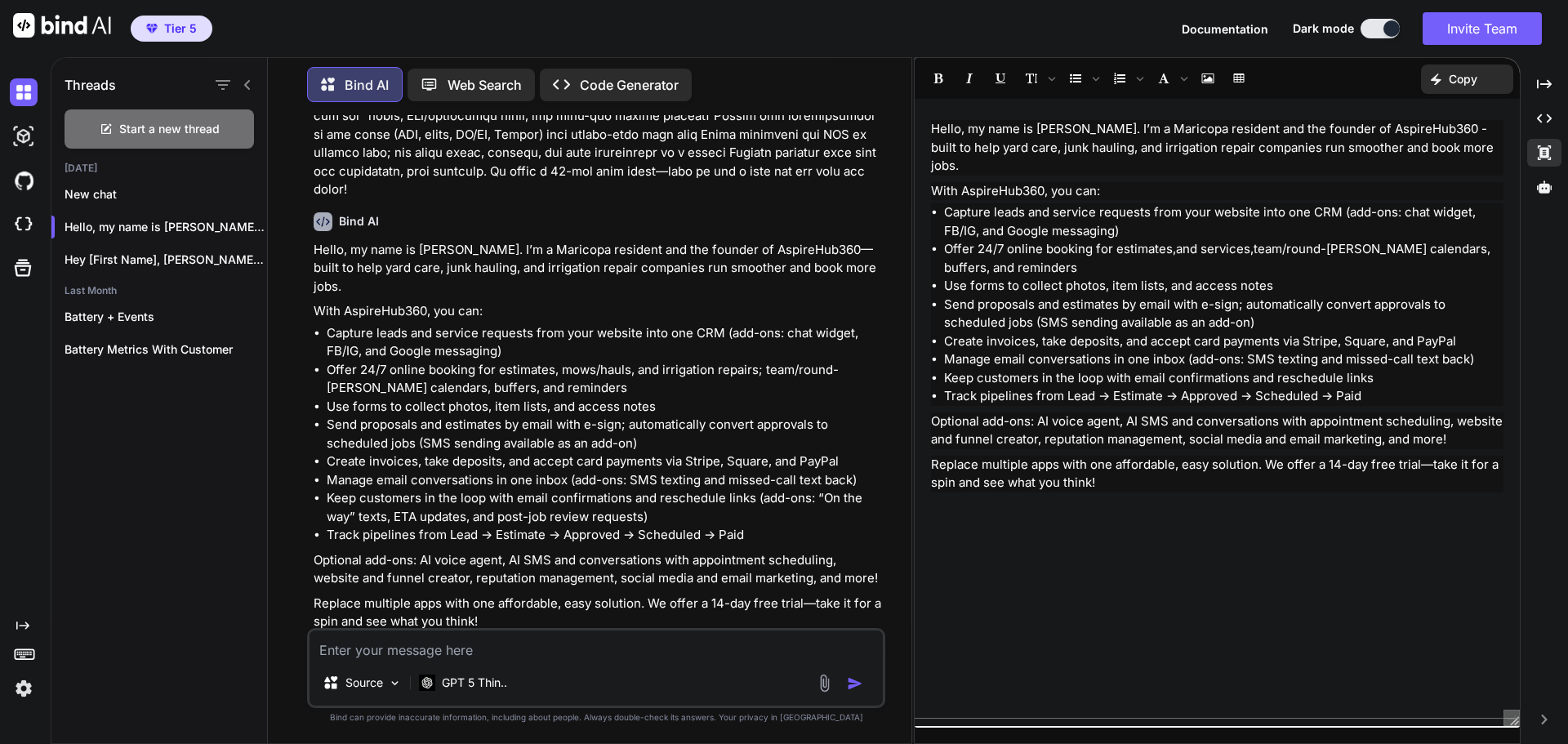
scroll to position [8042, 0]
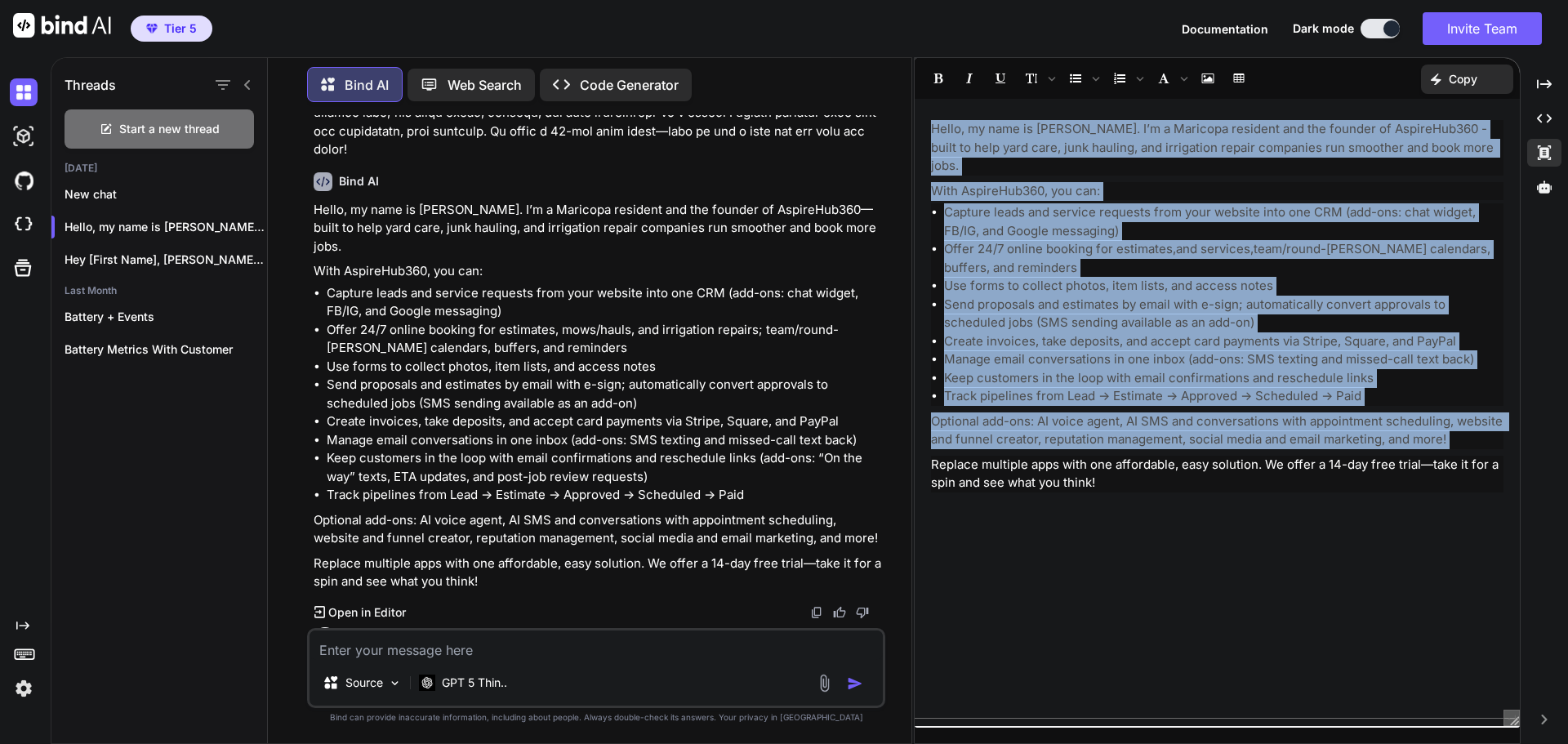
click at [1218, 506] on div "﻿ Hello, my name is [PERSON_NAME]. I’m a Maricopa resident and the founder of A…" at bounding box center [1217, 413] width 605 height 611
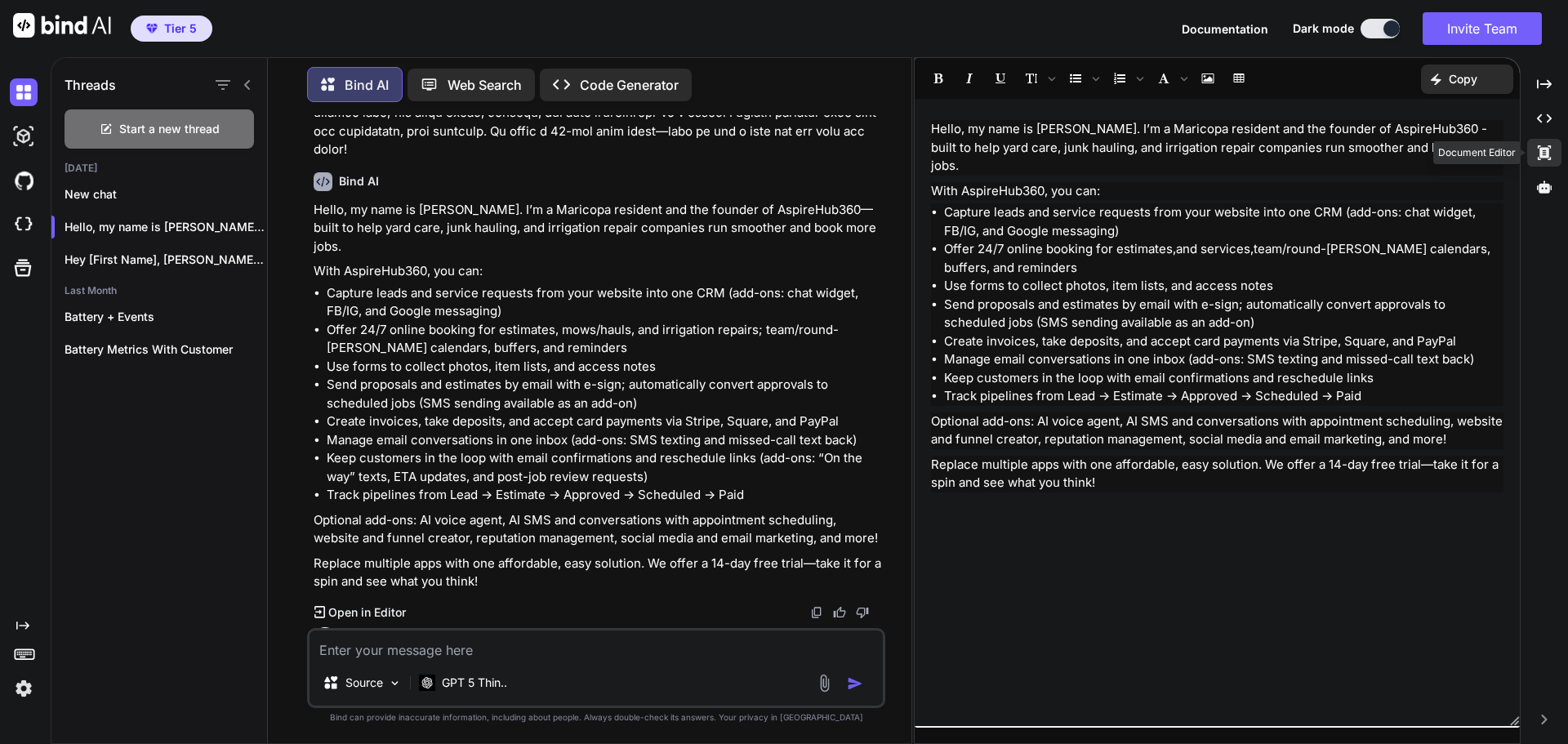
click at [1553, 150] on div "Created with Pixso." at bounding box center [1544, 153] width 34 height 28
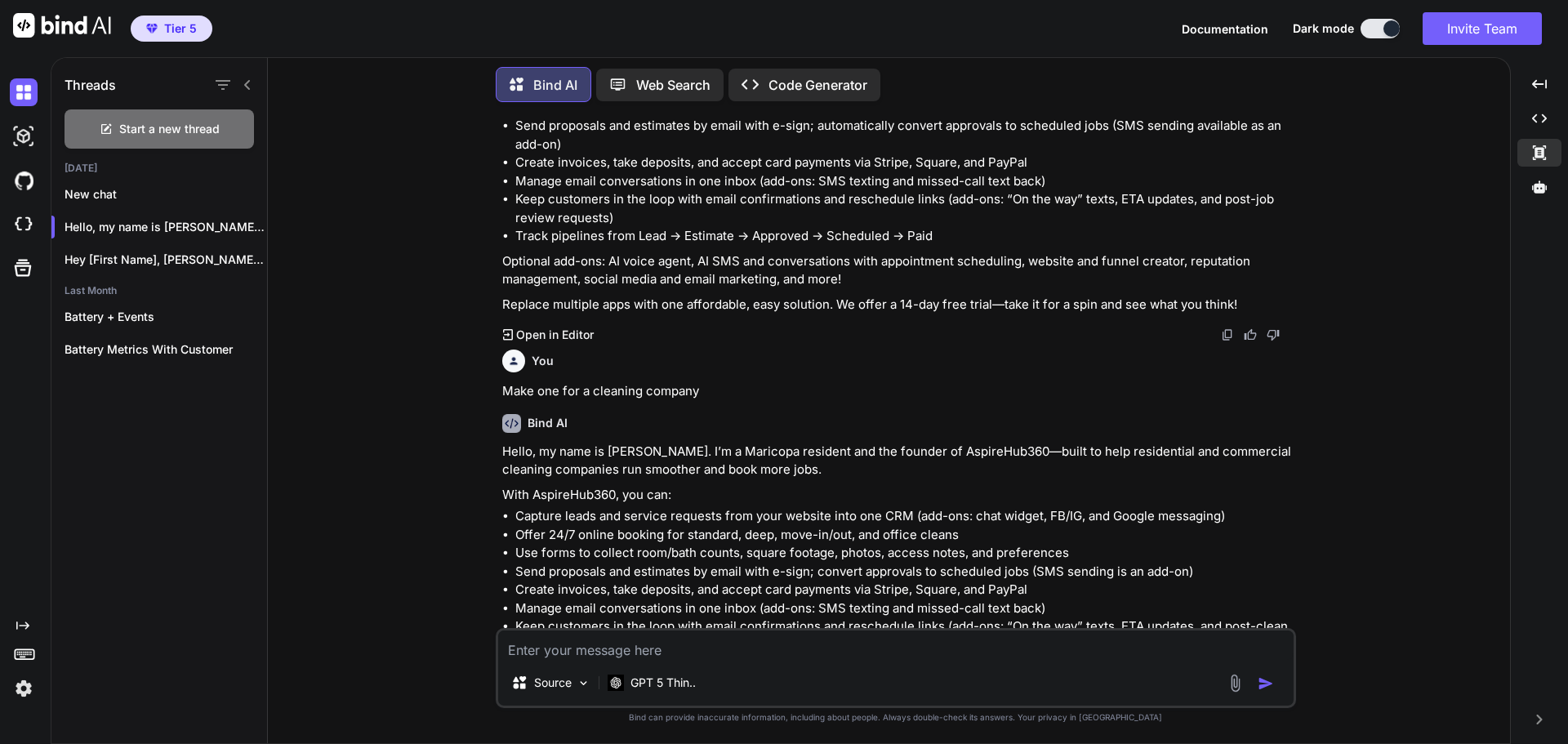
scroll to position [6880, 0]
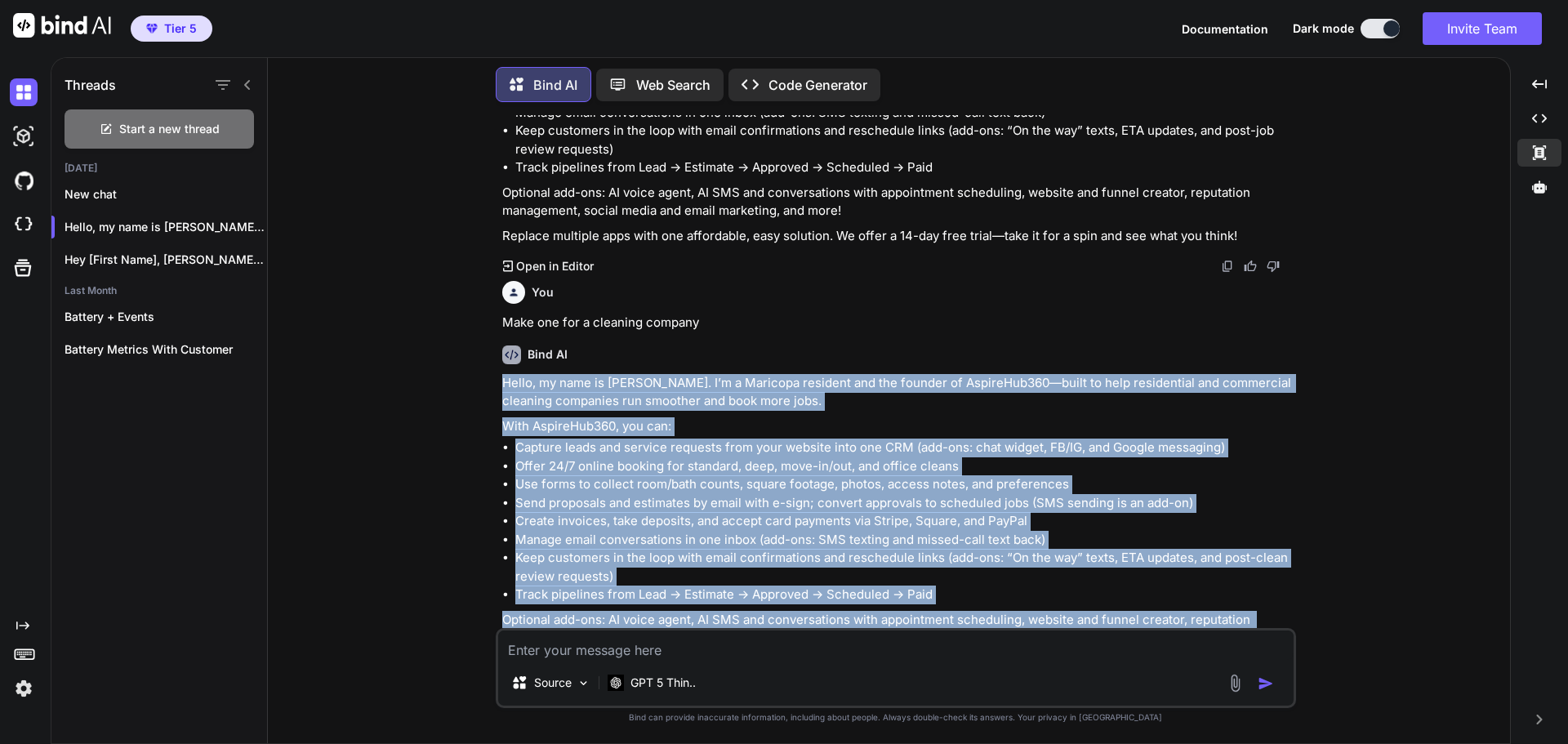
drag, startPoint x: 1241, startPoint y: 594, endPoint x: 486, endPoint y: 314, distance: 805.2
click at [486, 314] on div "You Create one for a yard care, junk hauling and irrigation repair company Bind…" at bounding box center [895, 429] width 1229 height 628
copy div "Lorem, ip dolo si Ametcons. A’e s Doeiusmo temporin utl etd magnaal en AdminiMv…"
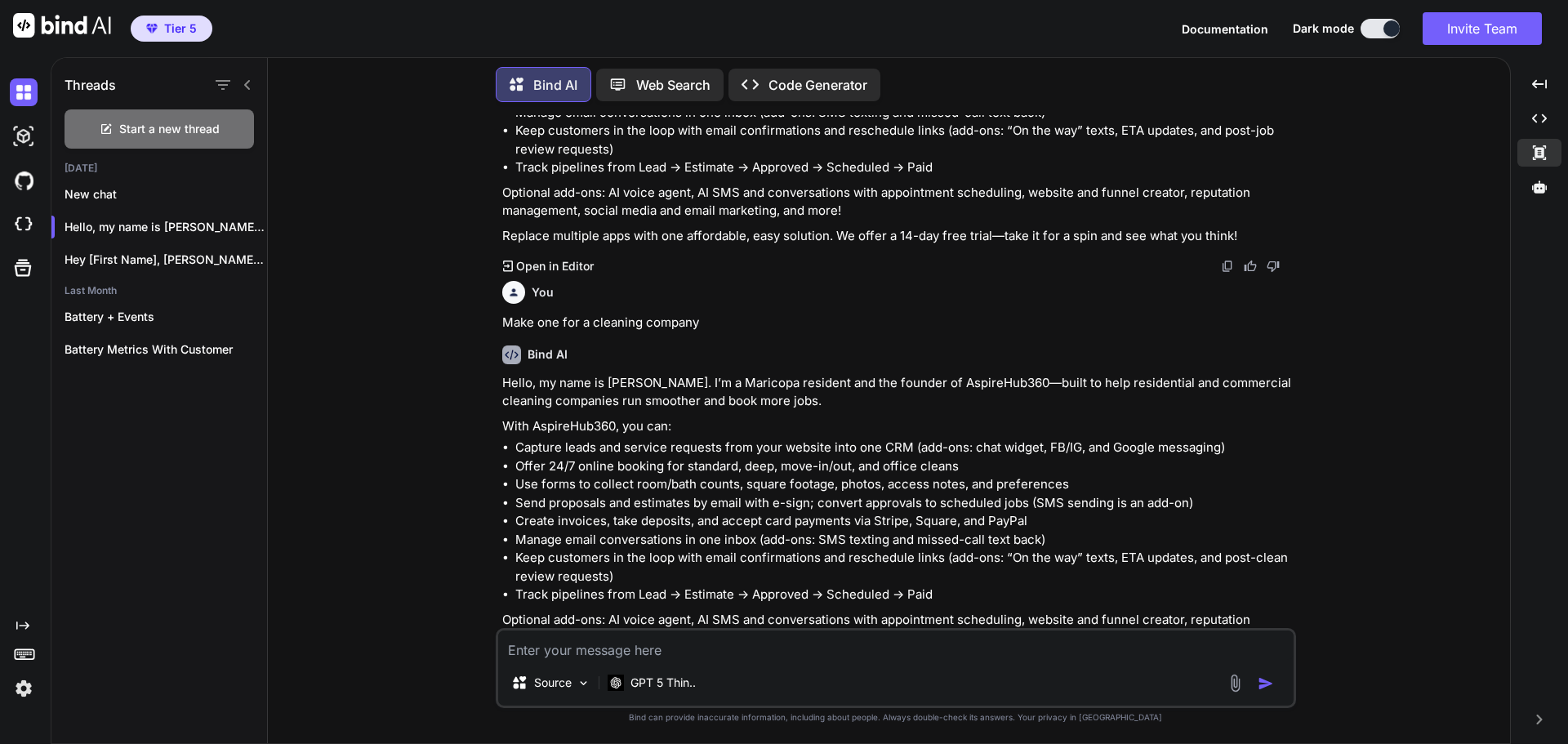
click at [799, 648] on textarea at bounding box center [896, 645] width 795 height 29
paste textarea "Lorem, ip dolo si Ametcons. A’e s Doeiusmo temporin utl etd magnaal en AdminiMv…"
type textarea "Lore ip dol S amet co ad elit. Sedd EI tempori utl etdo magna Aliqu, en admi ve…"
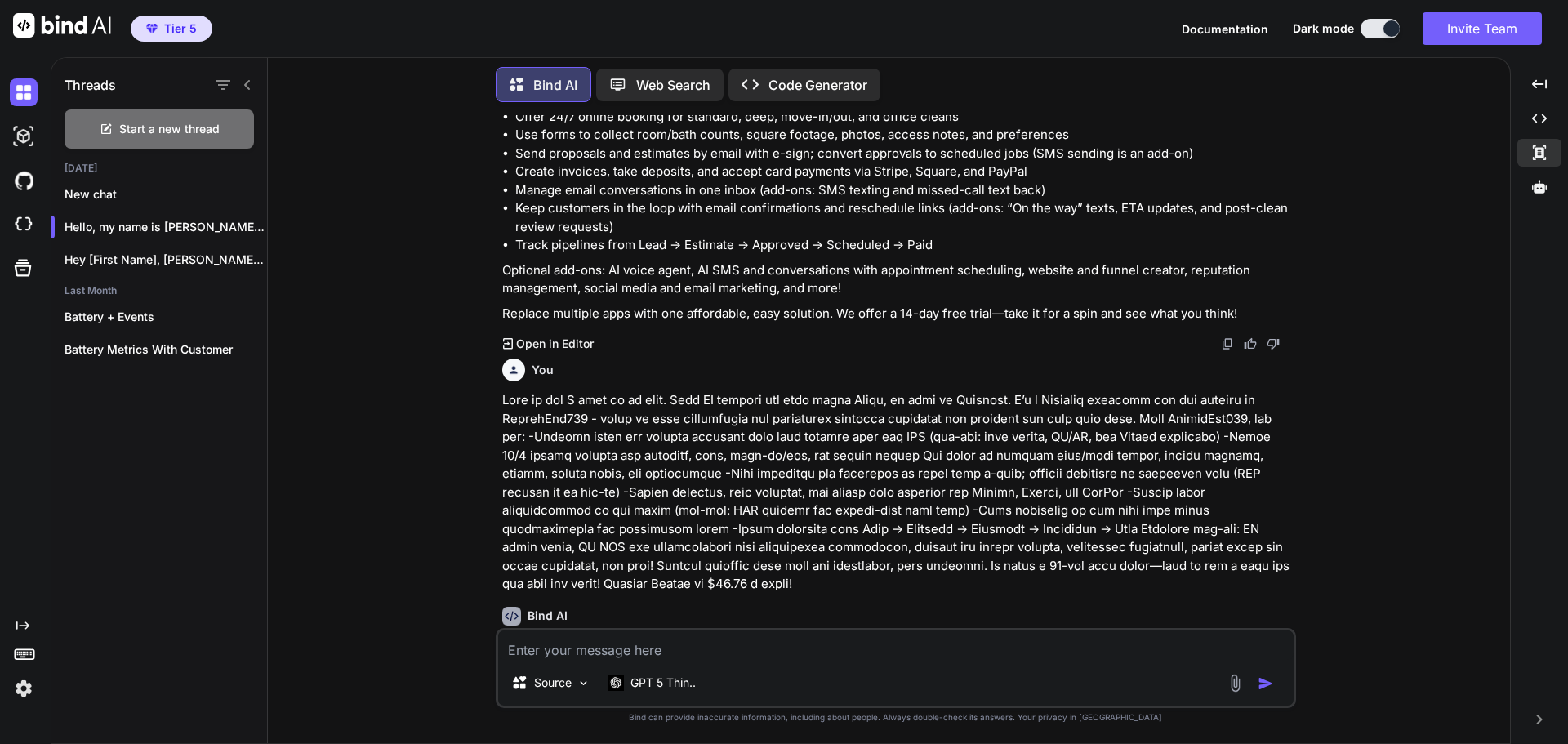
scroll to position [7238, 0]
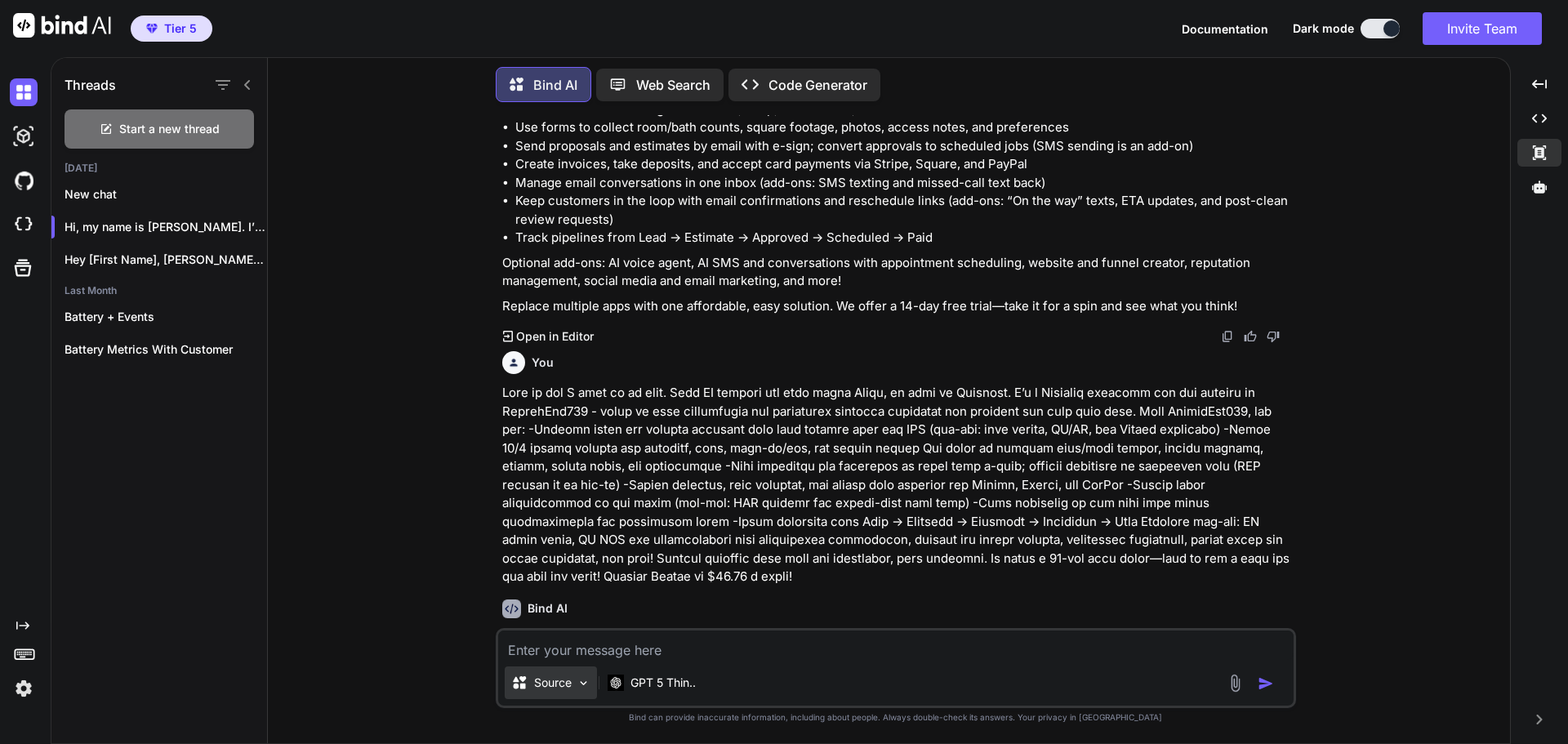
click at [562, 680] on p "Source" at bounding box center [553, 683] width 38 height 16
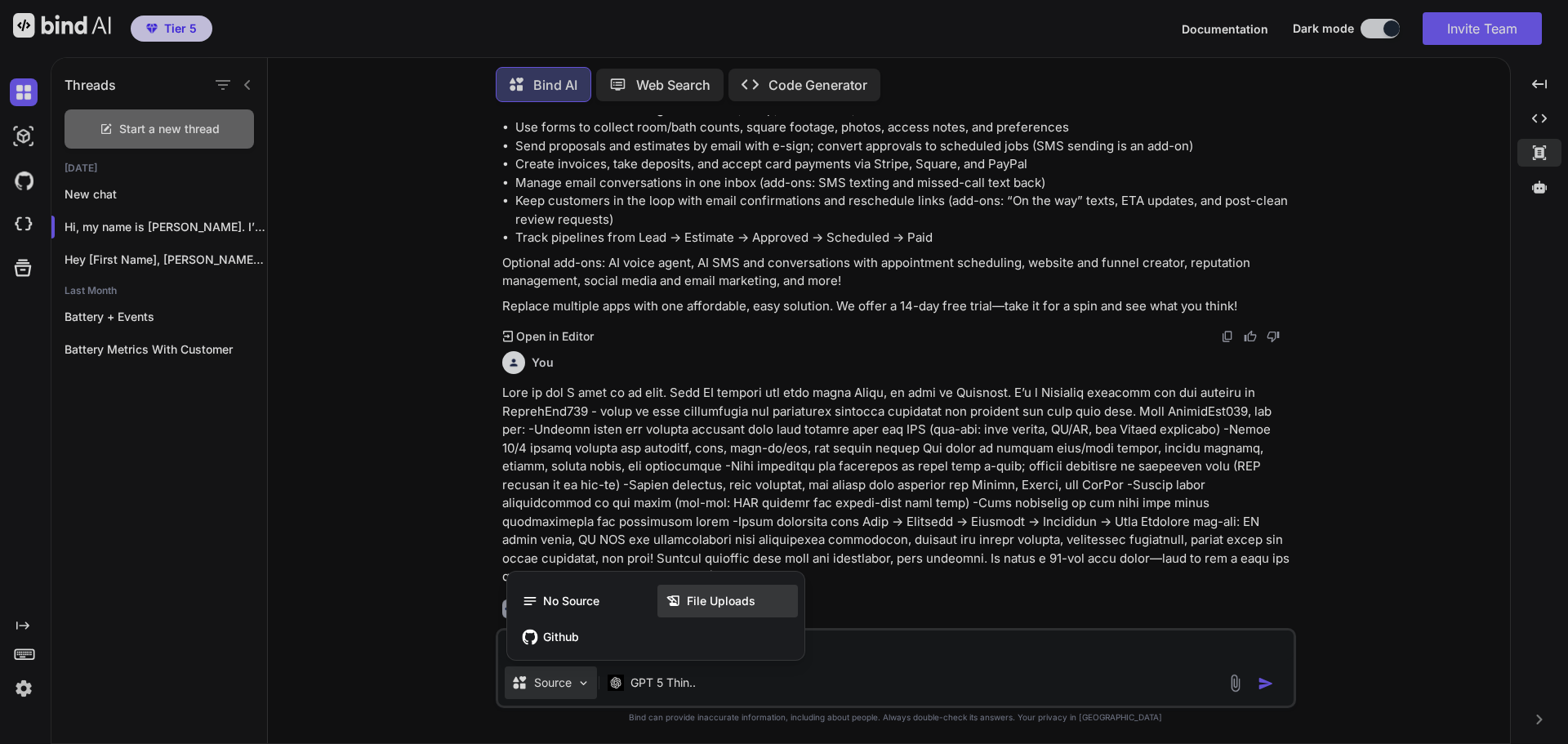
click at [732, 609] on span "File Uploads" at bounding box center [721, 601] width 69 height 16
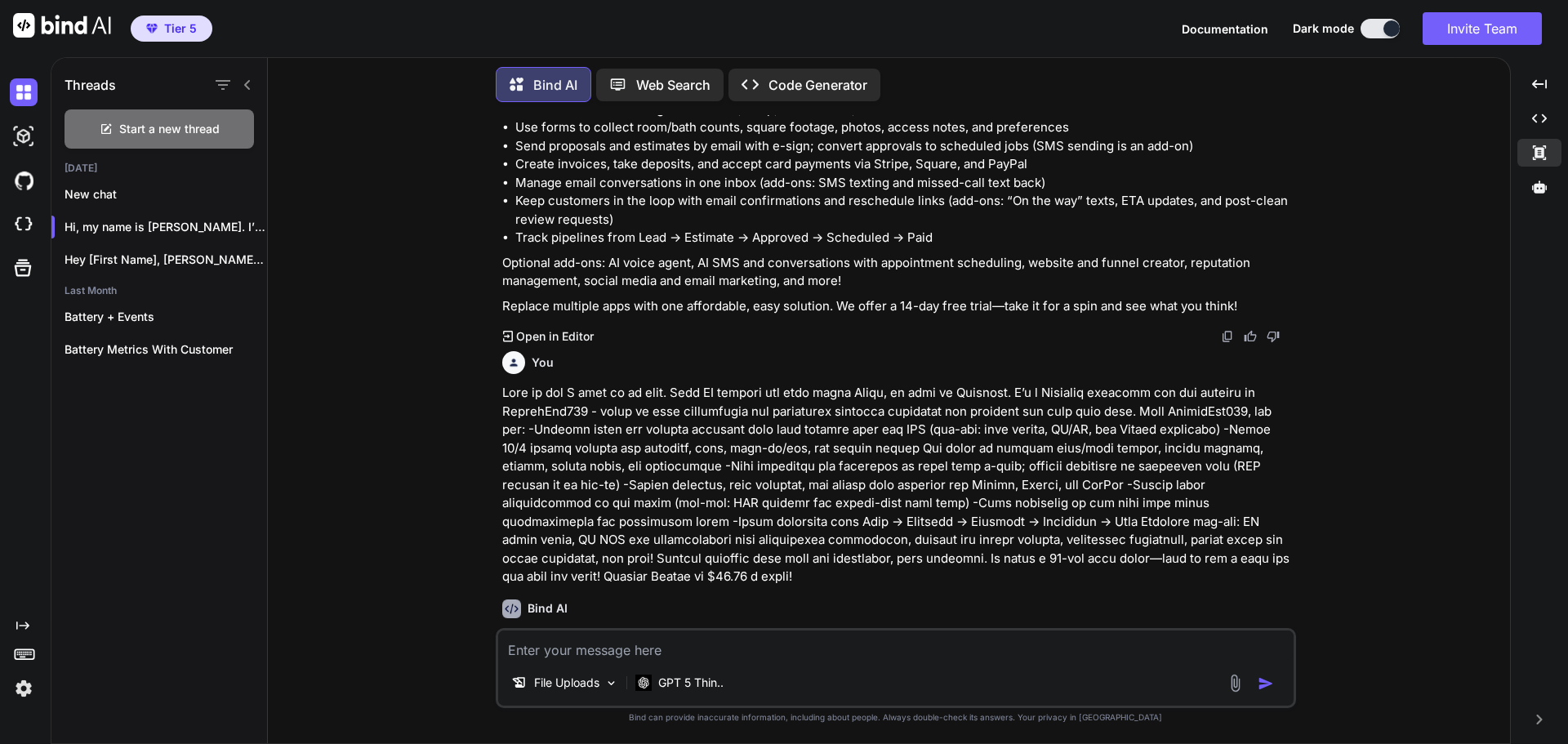
click at [1233, 691] on img at bounding box center [1235, 684] width 19 height 19
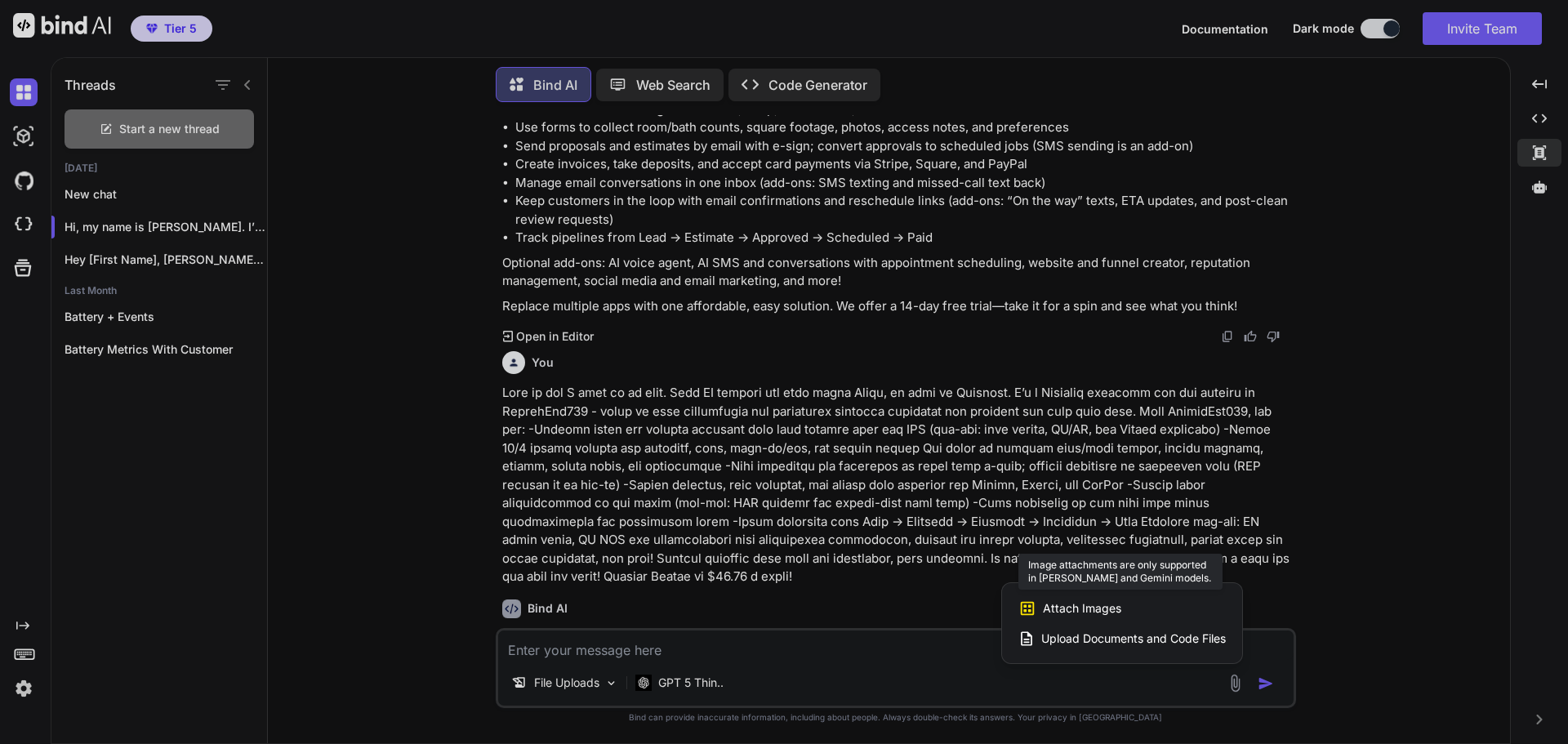
click at [1139, 607] on div "Attach Images Image attachments are only supported in [PERSON_NAME] and Gemini …" at bounding box center [1121, 609] width 208 height 31
click at [1059, 606] on span "Attach Images" at bounding box center [1081, 608] width 78 height 16
click at [767, 658] on div at bounding box center [784, 372] width 1568 height 744
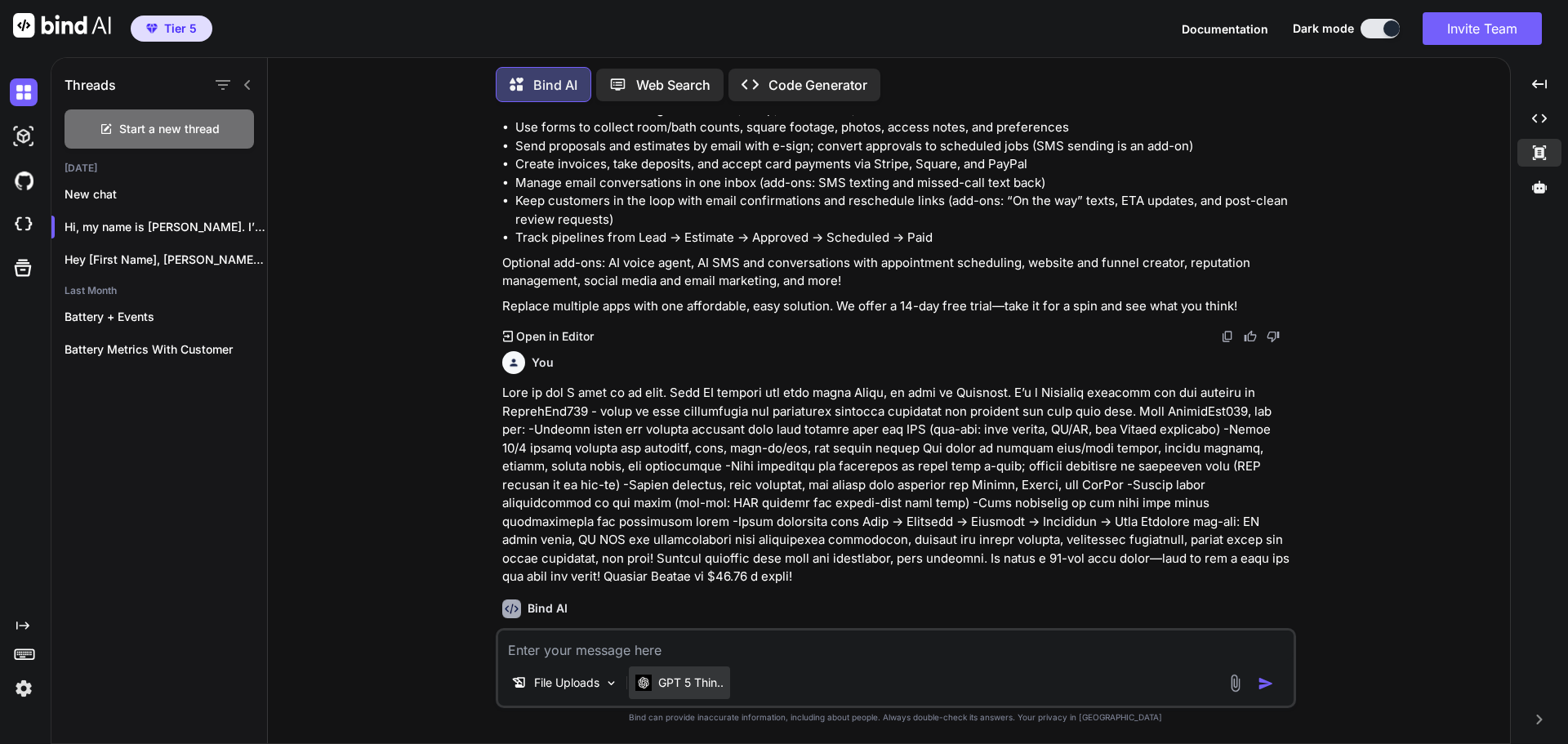
click at [699, 682] on p "GPT 5 Thin.." at bounding box center [690, 683] width 65 height 16
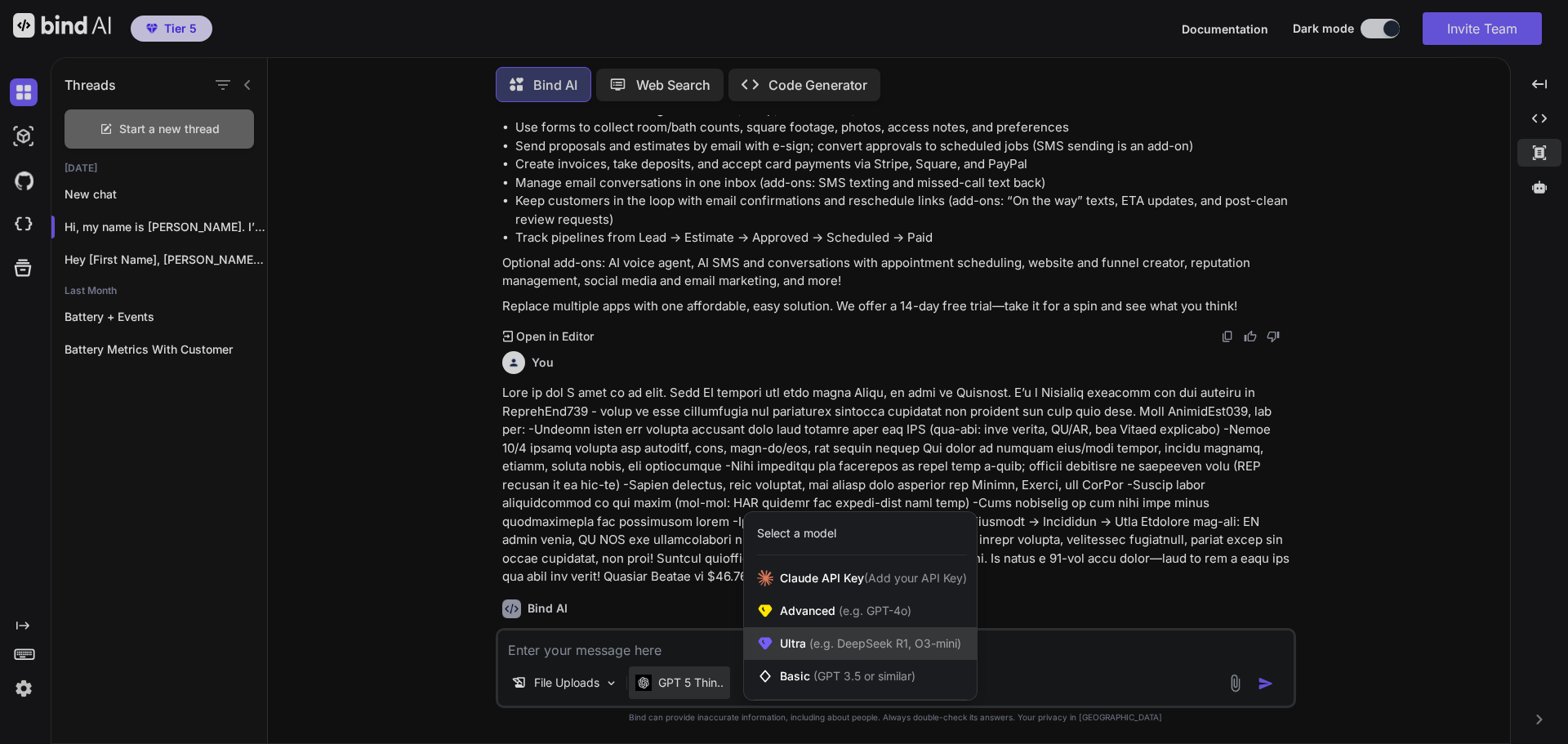
click at [828, 641] on span "(e.g. DeepSeek R1, O3-mini)" at bounding box center [883, 643] width 155 height 14
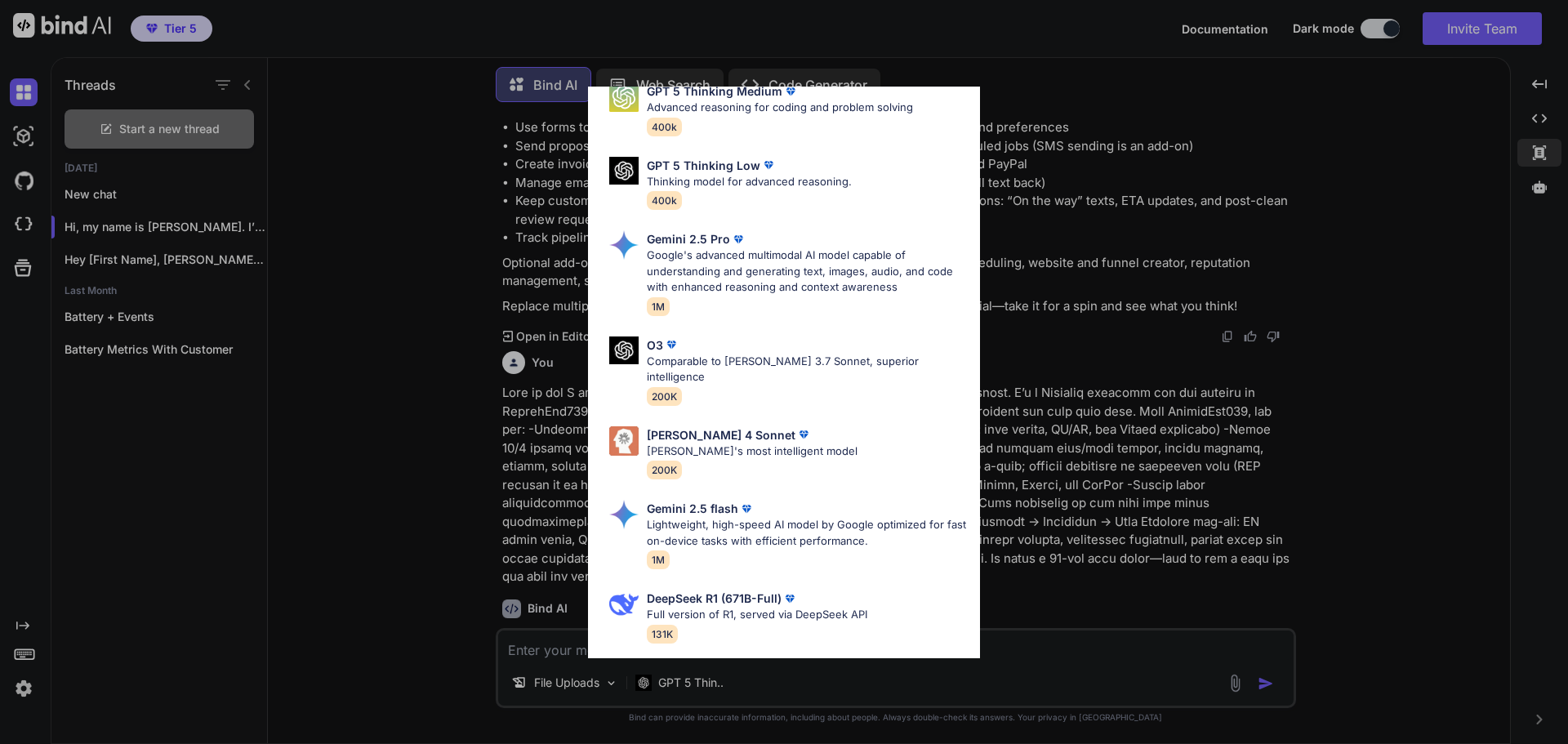
scroll to position [245, 0]
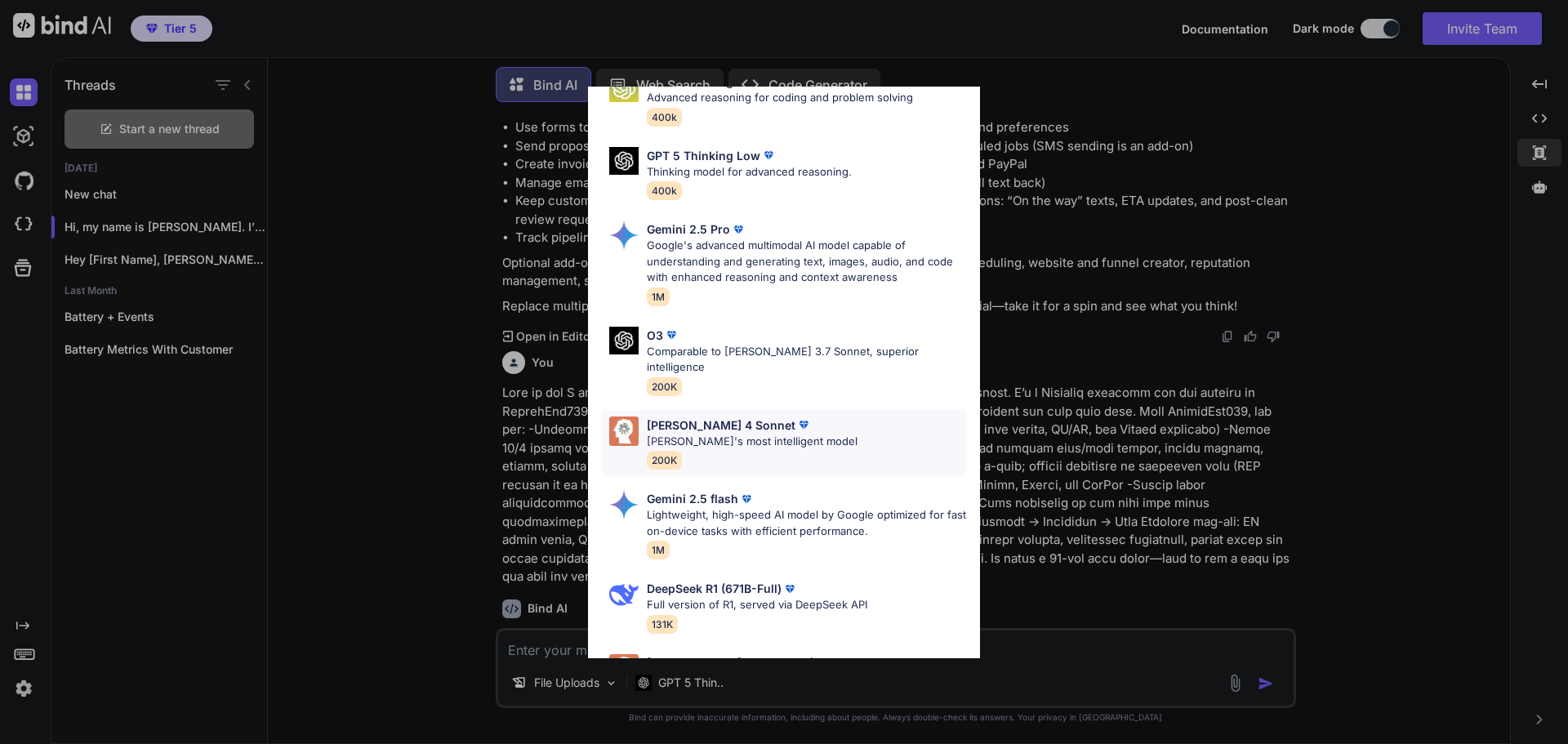
click at [783, 434] on p "[PERSON_NAME]'s most intelligent model" at bounding box center [752, 441] width 211 height 16
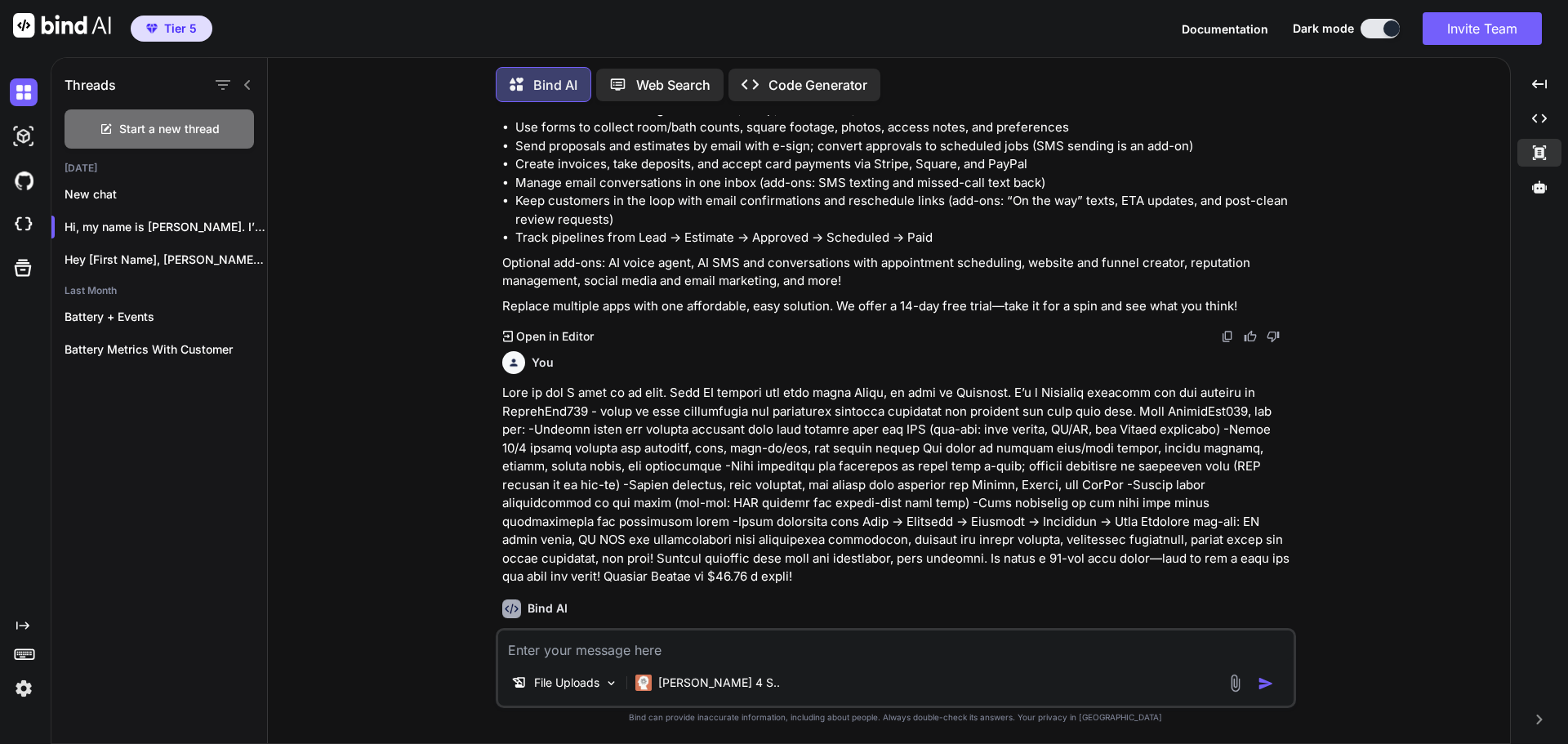
click at [756, 656] on textarea at bounding box center [896, 645] width 795 height 29
type textarea "Make one for this company in the screenshot."
click at [1232, 685] on img at bounding box center [1235, 684] width 19 height 19
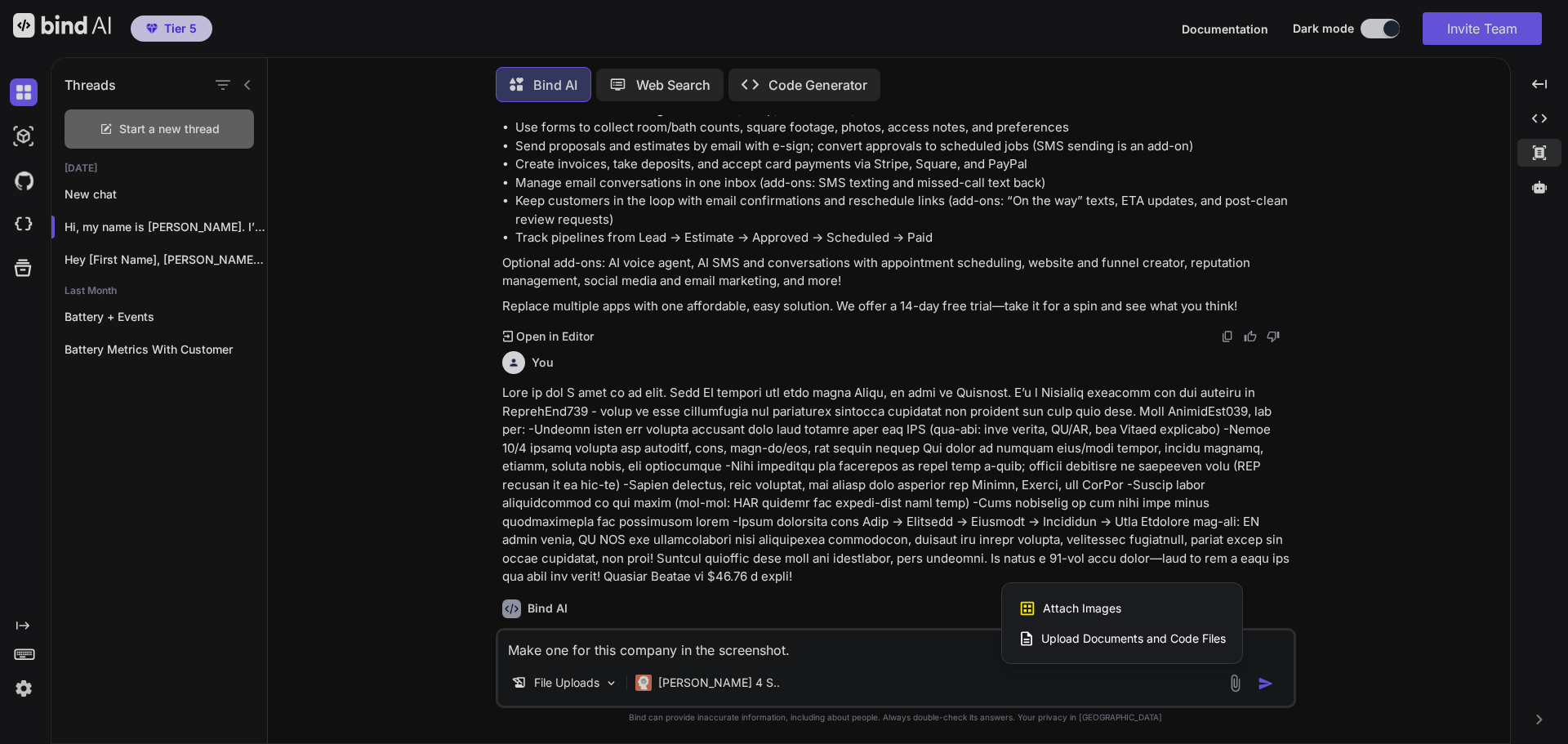
click at [1145, 600] on div "Attach Images Image attachments are only supported in [PERSON_NAME] and Gemini …" at bounding box center [1121, 609] width 208 height 31
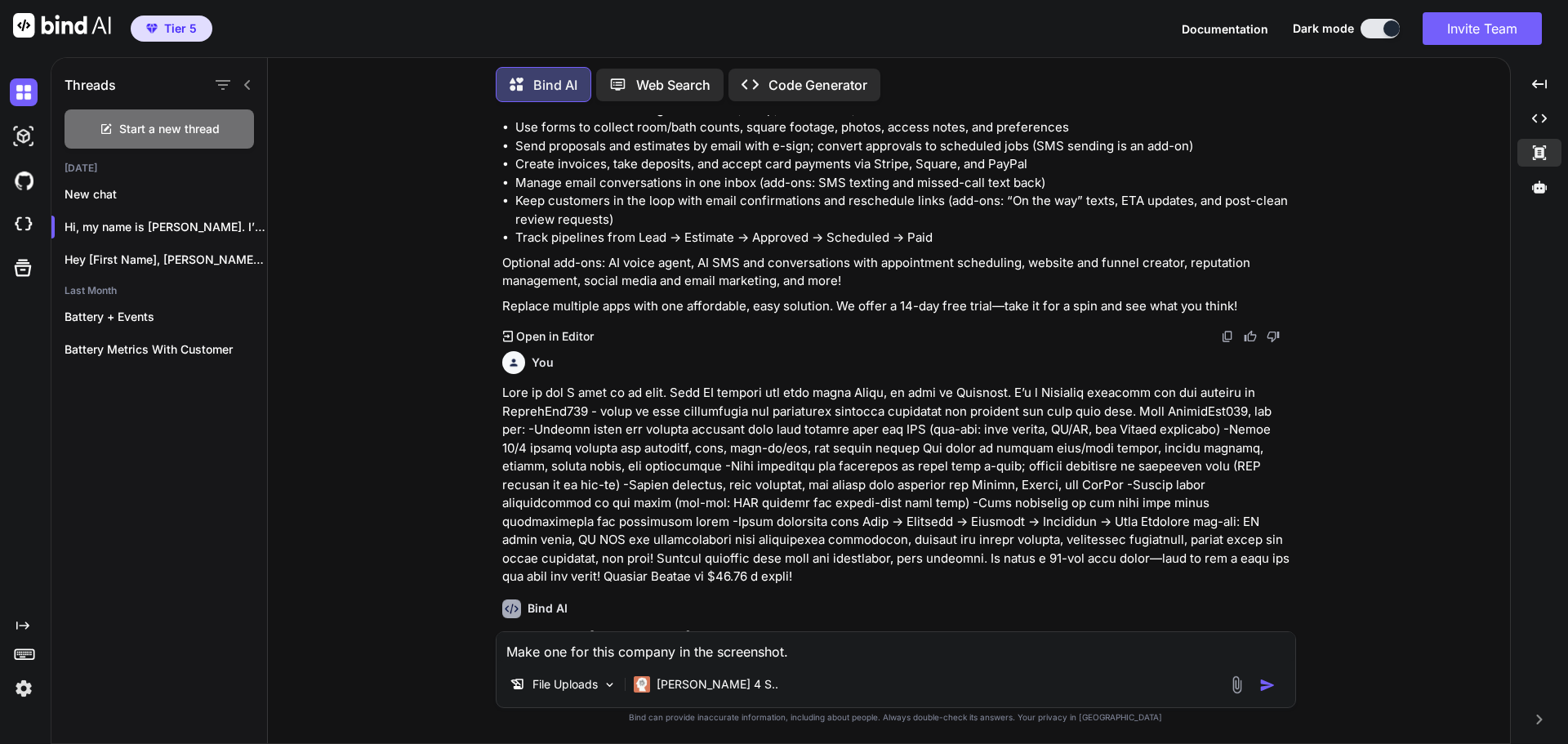
type input "C:\fakepath\Screenshot [DATE] 144749.png"
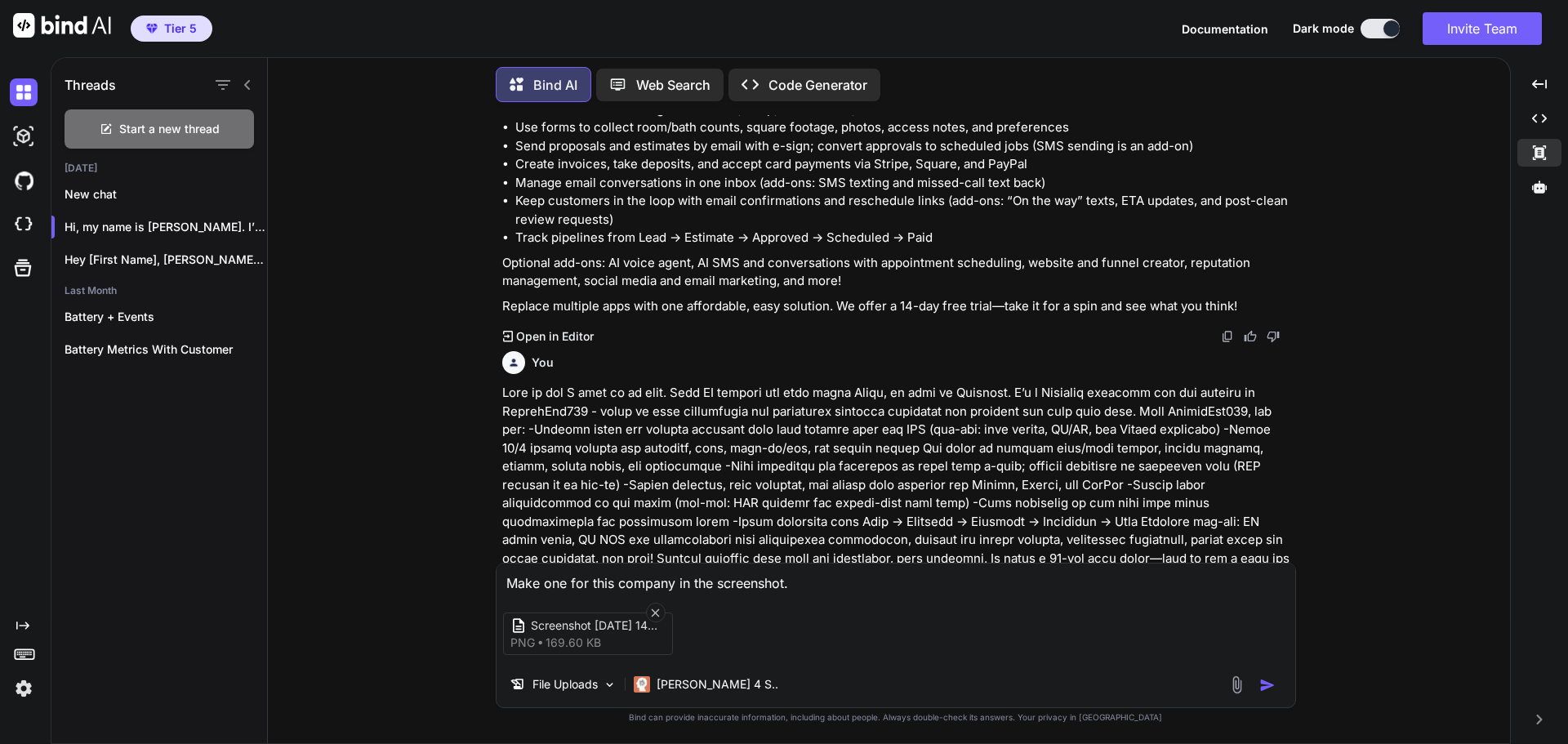
click at [1262, 686] on img "button" at bounding box center [1266, 685] width 16 height 16
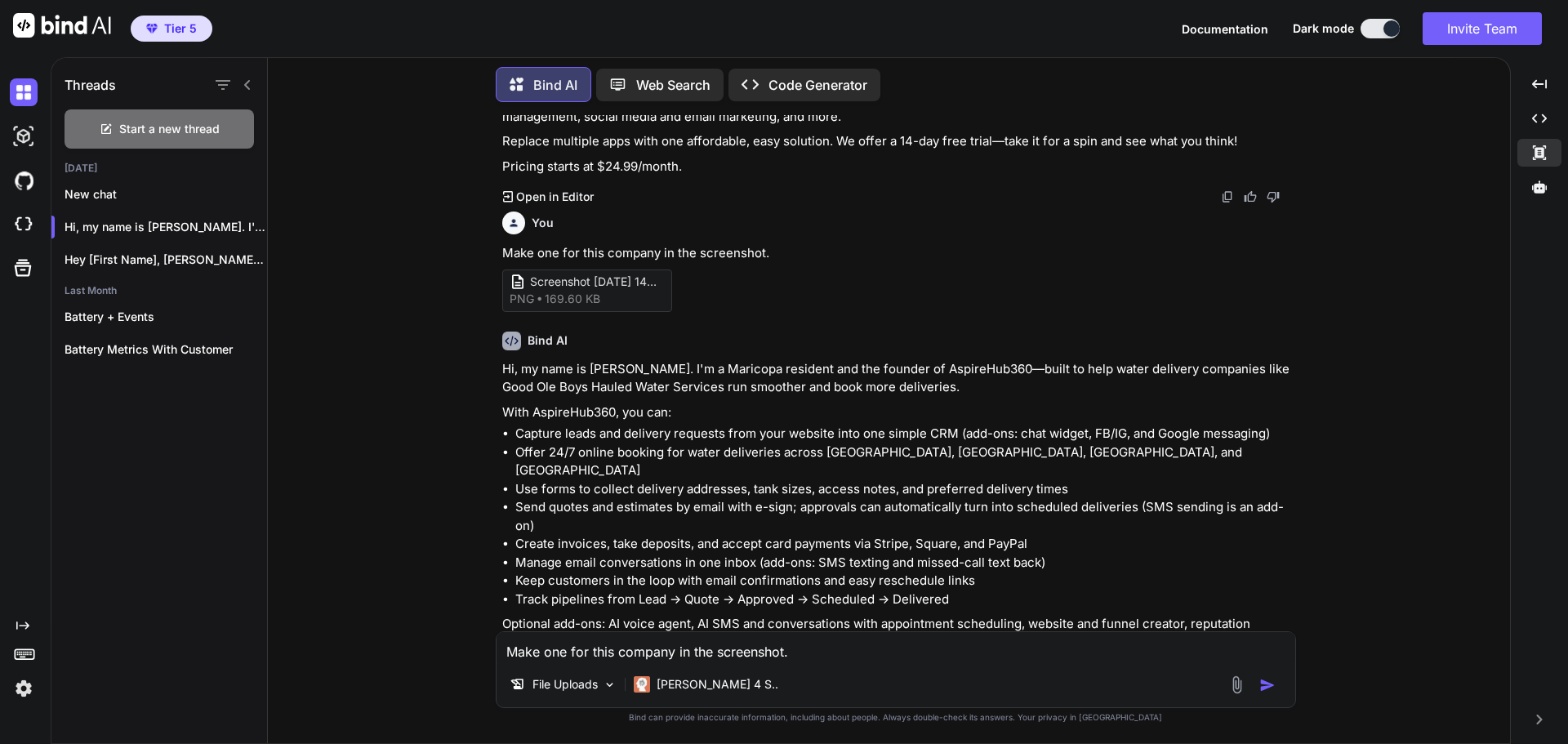
scroll to position [8003, 0]
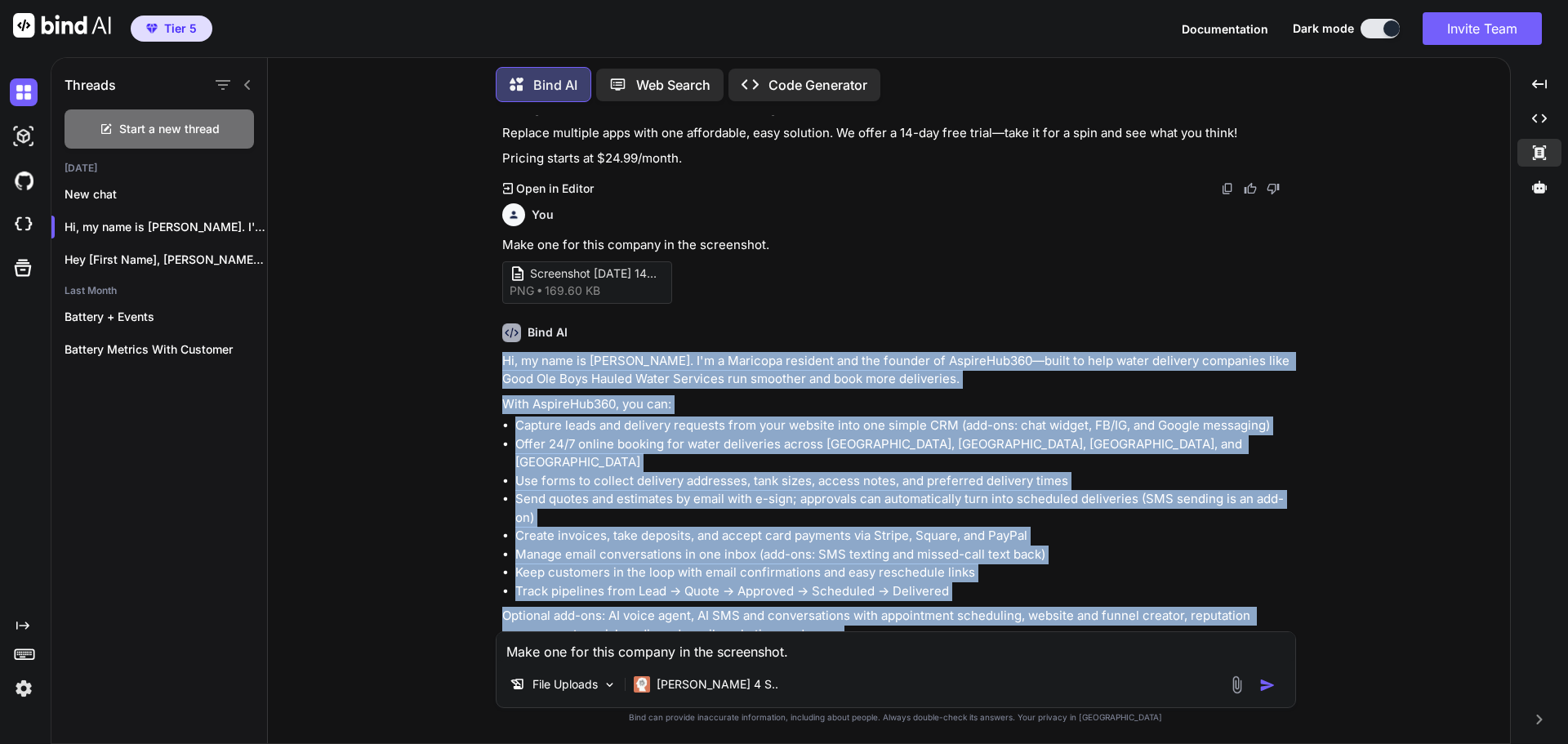
drag, startPoint x: 694, startPoint y: 588, endPoint x: 486, endPoint y: 280, distance: 371.7
click at [486, 280] on div "You Create one for a yard care, junk hauling and irrigation repair company Bind…" at bounding box center [895, 429] width 1229 height 628
copy div "Lo, ip dolo si Ametcons. A'e s Doeiusmo temporin utl etd magnaal en AdminiMve02…"
click at [896, 352] on div "Hi, my name is [PERSON_NAME]. I'm a Maricopa resident and the founder of Aspire…" at bounding box center [897, 523] width 791 height 342
